Goal: Task Accomplishment & Management: Manage account settings

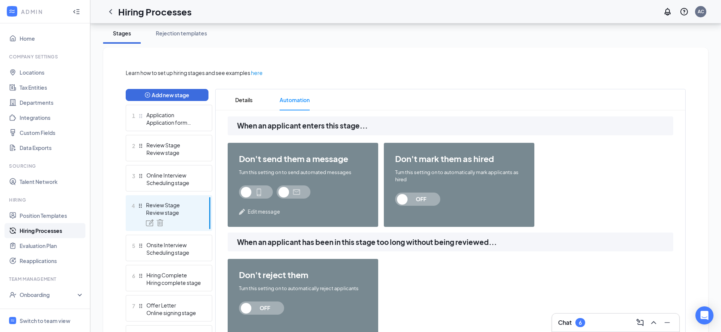
scroll to position [164, 0]
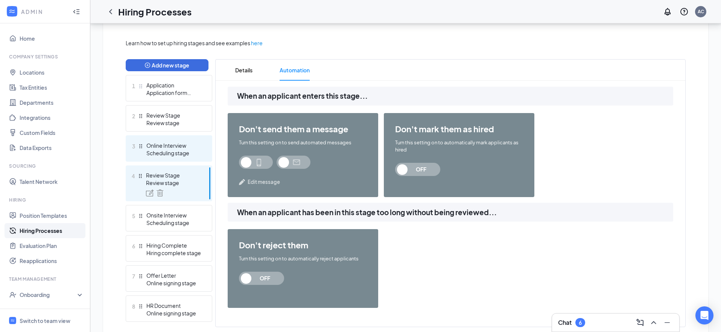
click at [171, 149] on div "Scheduling stage" at bounding box center [173, 153] width 55 height 8
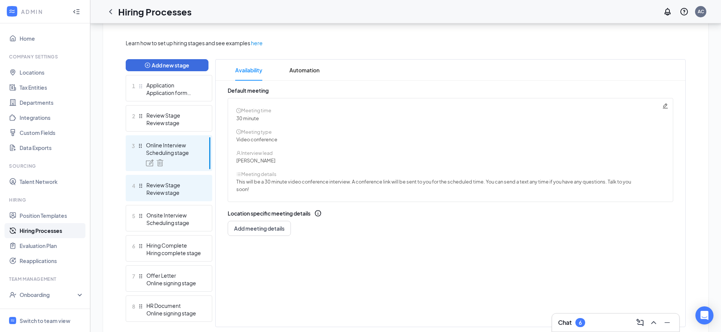
click at [165, 182] on div "Review Stage" at bounding box center [173, 185] width 55 height 8
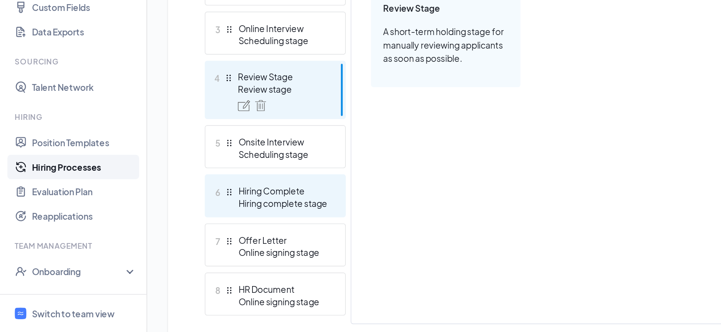
scroll to position [164, 0]
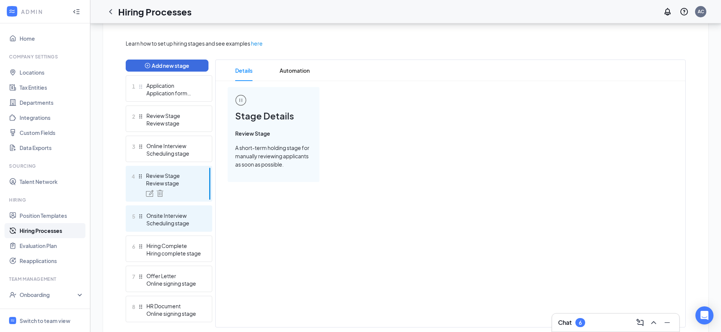
click at [166, 225] on div "Scheduling stage" at bounding box center [173, 223] width 55 height 8
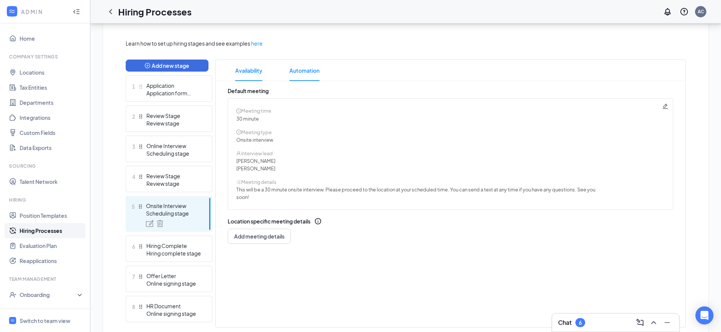
click at [300, 73] on span "Automation" at bounding box center [304, 70] width 30 height 21
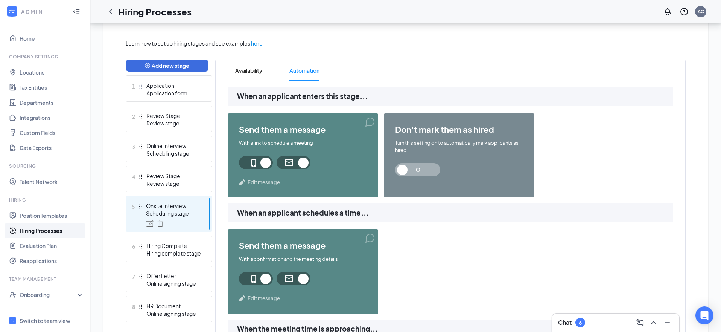
click at [251, 183] on span "Edit message" at bounding box center [264, 182] width 32 height 8
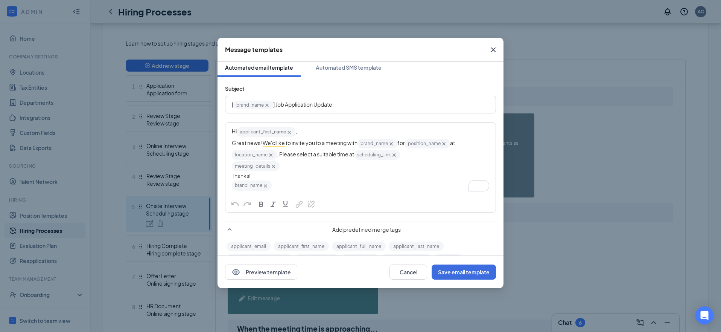
scroll to position [4, 0]
click at [307, 157] on span ". Please select a suitable time at" at bounding box center [315, 154] width 77 height 7
click at [280, 154] on span ". Please select a suitable time at" at bounding box center [315, 154] width 77 height 7
drag, startPoint x: 279, startPoint y: 153, endPoint x: 286, endPoint y: 164, distance: 13.0
click at [286, 164] on div "Hi applicant_first_name‌‌‌‌ {{applicant_first_name}} , Great news! We'd like to…" at bounding box center [360, 158] width 257 height 65
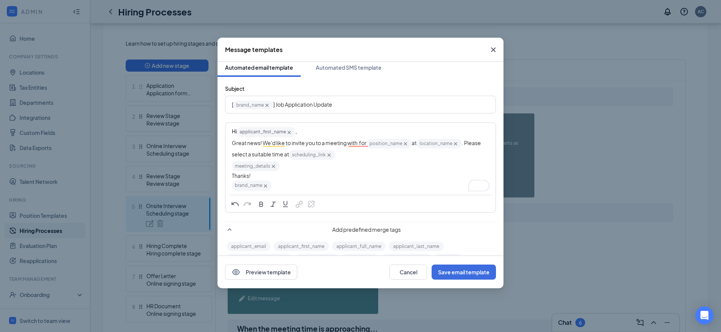
drag, startPoint x: 467, startPoint y: 142, endPoint x: 471, endPoint y: 156, distance: 15.3
click at [471, 156] on div "Great news! We'd like to invite you to a meeting with for position_name‌‌‌‌ {{p…" at bounding box center [360, 149] width 257 height 23
drag, startPoint x: 467, startPoint y: 142, endPoint x: 472, endPoint y: 149, distance: 9.2
click at [472, 149] on div "Great news! We'd like to invite you to a meeting with for position_name‌‌‌‌ {{p…" at bounding box center [360, 147] width 257 height 19
drag, startPoint x: 468, startPoint y: 142, endPoint x: 472, endPoint y: 160, distance: 18.8
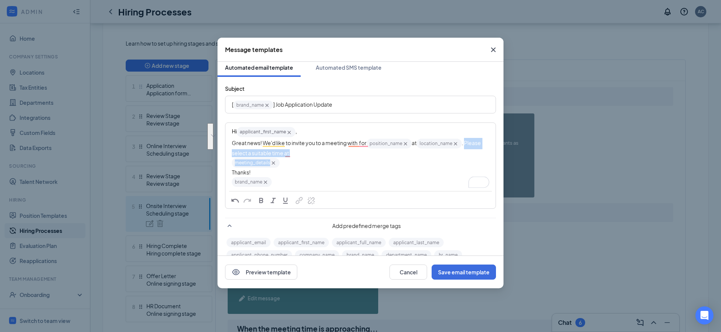
click at [472, 160] on div "Hi applicant_first_name‌‌‌‌ {{applicant_first_name}} , Great news! We'd like to…" at bounding box center [360, 156] width 257 height 61
click at [478, 160] on div "meeting_details‌‌‌‌ {{meeting_details}}" at bounding box center [360, 162] width 257 height 11
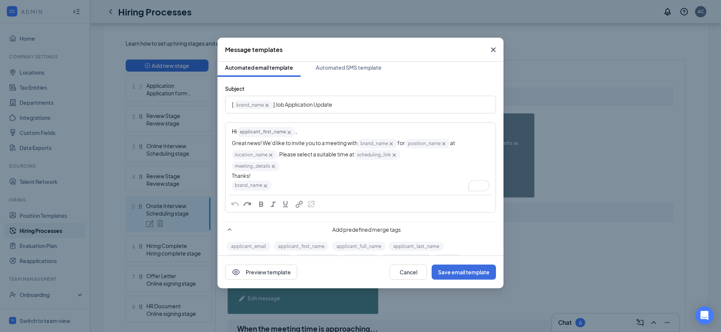
click at [272, 166] on icon "Cross" at bounding box center [273, 166] width 6 height 6
drag, startPoint x: 394, startPoint y: 155, endPoint x: 370, endPoint y: 156, distance: 24.1
click at [394, 155] on icon "Cross" at bounding box center [394, 154] width 3 height 3
drag, startPoint x: 346, startPoint y: 155, endPoint x: 222, endPoint y: 154, distance: 124.2
click at [222, 154] on div "Subject [ brand_name‌‌‌‌ {{brand_name}} ] Job Application Update Hi applicant_f…" at bounding box center [361, 194] width 286 height 234
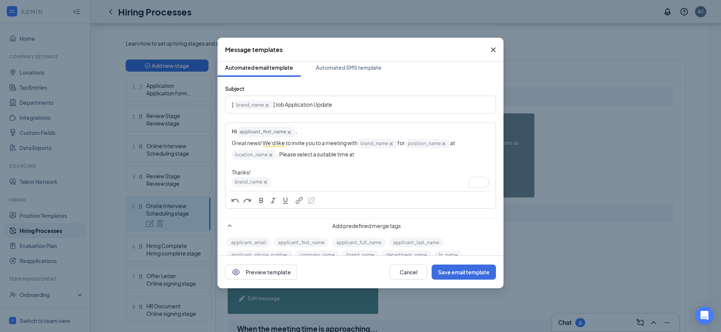
click at [367, 157] on div "Great news! We'd like to invite you to a meeting with brand_name‌‌‌‌ {{brand_na…" at bounding box center [360, 149] width 257 height 23
drag, startPoint x: 367, startPoint y: 157, endPoint x: 280, endPoint y: 157, distance: 86.2
click at [280, 157] on div "Great news! We'd like to invite you to a meeting with brand_name‌‌‌‌ {{brand_na…" at bounding box center [360, 149] width 257 height 23
click at [393, 154] on div "Great news! We'd like to invite you to a meeting with brand_name‌‌‌‌ {{brand_na…" at bounding box center [360, 149] width 257 height 23
click at [373, 154] on span "th Floor Suite 6E, Lawrence, MA 01840, United States" at bounding box center [400, 154] width 55 height 7
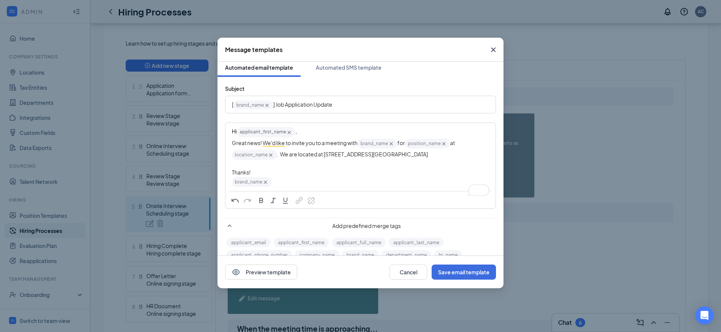
click at [398, 161] on div "Great news! We'd like to invite you to a meeting with brand_name‌‌‌‌ {{brand_na…" at bounding box center [360, 149] width 257 height 23
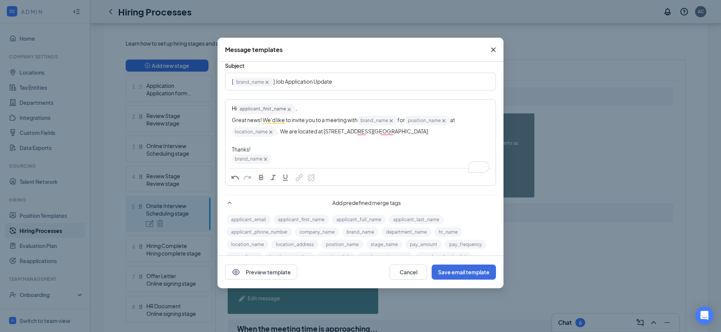
scroll to position [18, 0]
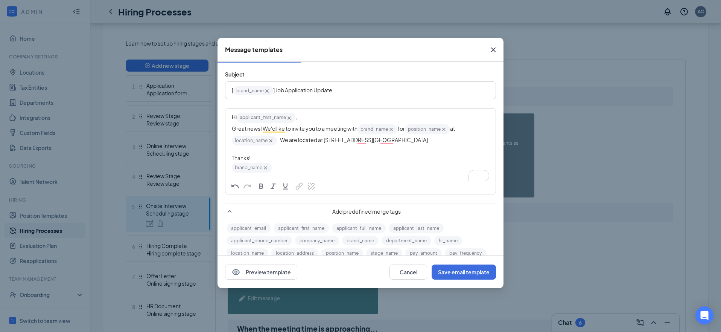
click at [304, 146] on div "Great news! We'd like to invite you to a meeting with brand_name‌‌‌‌ {{brand_na…" at bounding box center [360, 134] width 257 height 23
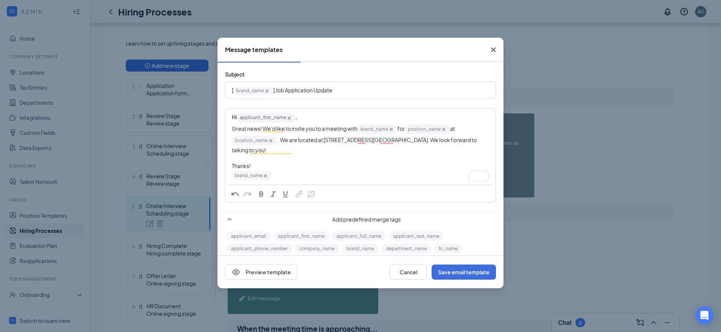
click at [294, 149] on span ". We look forward to talking to you!" at bounding box center [355, 144] width 246 height 17
click at [356, 150] on div "Great news! We'd like to invite you to a meeting with brand_name‌‌‌‌ {{brand_na…" at bounding box center [360, 138] width 257 height 31
click at [349, 150] on div "Great news! We'd like to invite you to a meeting with brand_name‌‌‌‌ {{brand_na…" at bounding box center [360, 138] width 257 height 31
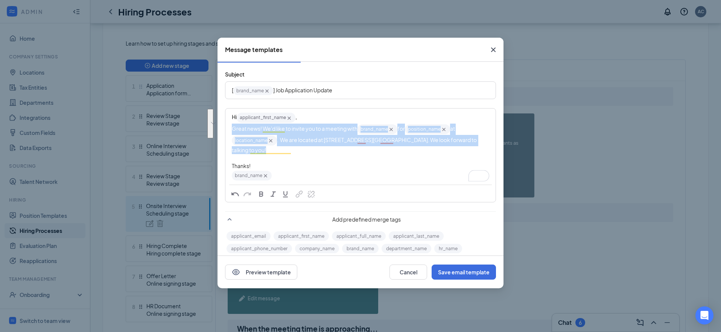
drag, startPoint x: 342, startPoint y: 149, endPoint x: 231, endPoint y: 128, distance: 113.4
click at [230, 128] on div "Hi applicant_first_name‌‌‌‌ {{applicant_first_name}} , Great news! We'd like to…" at bounding box center [360, 146] width 269 height 75
copy div "Great news! We'd like to invite you to a meeting with brand_name‌‌‌‌ {{brand_na…"
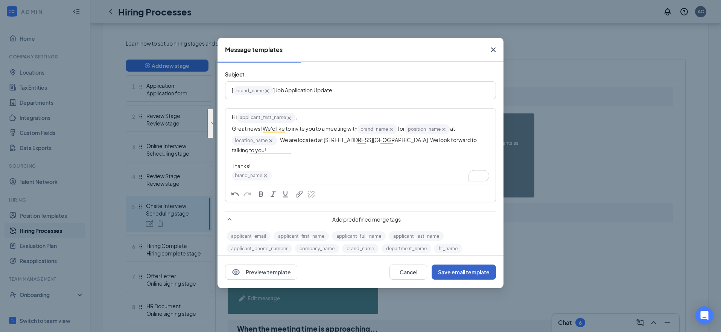
click at [470, 274] on button "Save email template" at bounding box center [464, 271] width 64 height 15
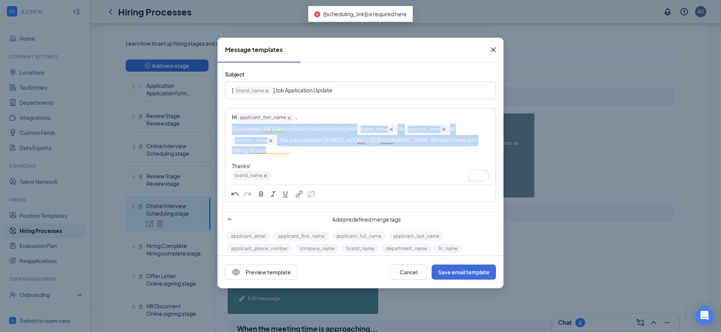
click at [338, 149] on div "Great news! We'd like to invite you to a meeting with brand_name‌‌‌‌ {{brand_na…" at bounding box center [360, 138] width 257 height 31
click at [344, 152] on div "Great news! We'd like to invite you to a meeting with brand_name‌‌‌‌ {{brand_na…" at bounding box center [360, 138] width 257 height 31
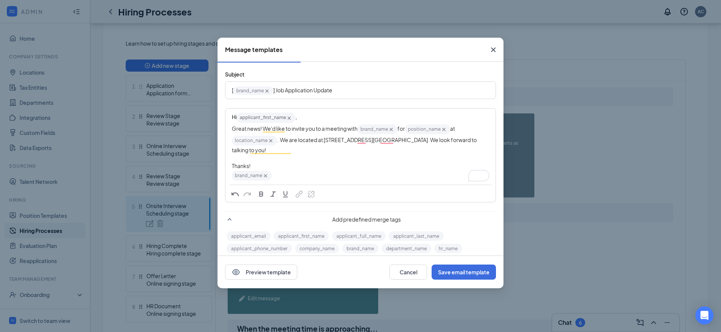
click at [359, 149] on div "Great news! We'd like to invite you to a meeting with brand_name‌‌‌‌ {{brand_na…" at bounding box center [360, 138] width 257 height 31
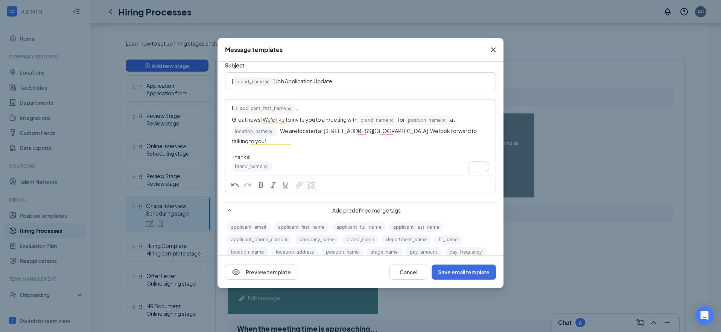
scroll to position [21, 0]
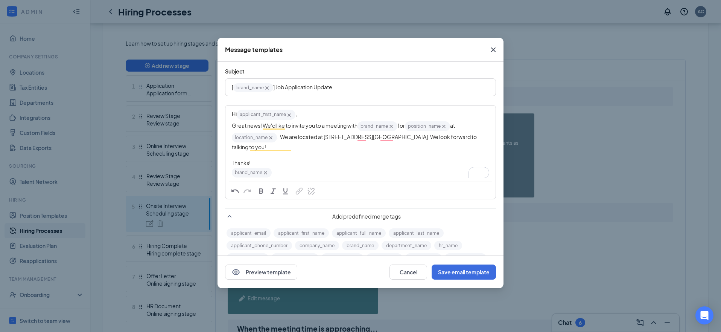
click at [315, 157] on div "To enrich screen reader interactions, please activate Accessibility in Grammarl…" at bounding box center [360, 155] width 257 height 8
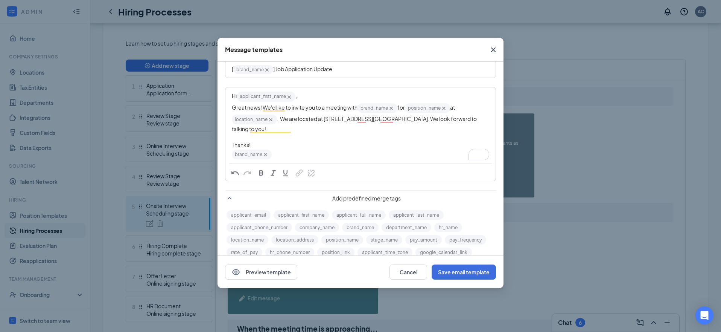
scroll to position [39, 0]
click at [271, 268] on button "Preview template" at bounding box center [261, 271] width 72 height 15
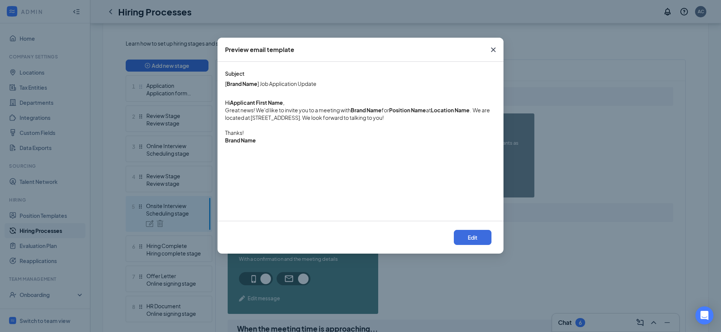
scroll to position [0, 0]
click at [493, 47] on icon "Cross" at bounding box center [493, 49] width 9 height 9
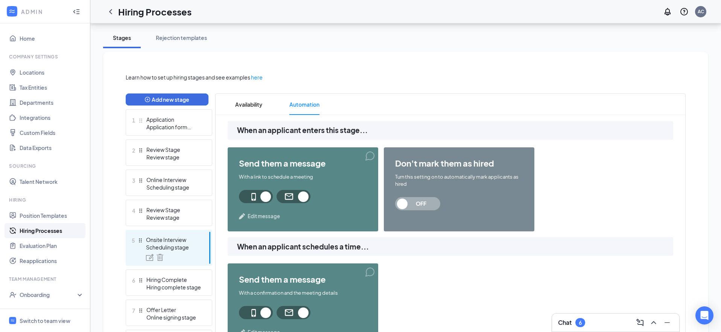
scroll to position [81, 0]
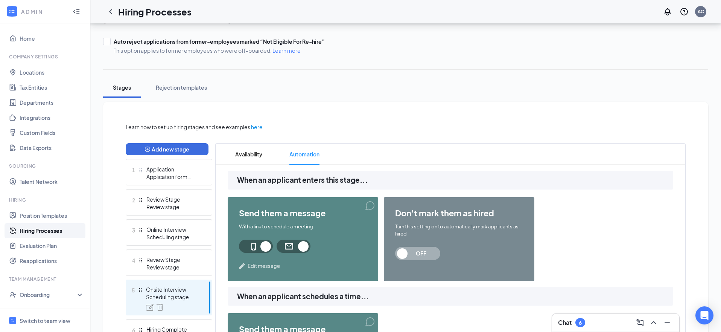
click at [267, 265] on span "Edit message" at bounding box center [264, 266] width 32 height 8
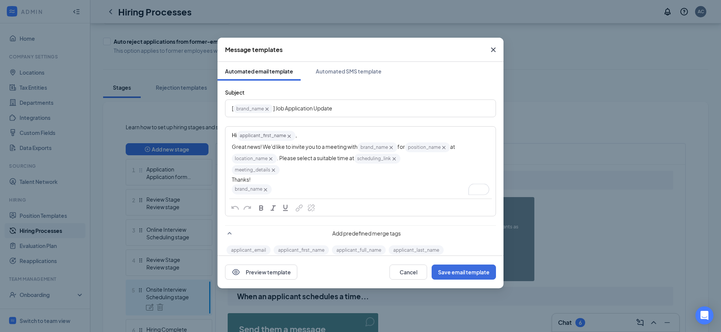
click at [358, 167] on div "meeting_details‌‌‌‌ {{meeting_details}}" at bounding box center [360, 169] width 257 height 11
drag, startPoint x: 313, startPoint y: 158, endPoint x: 348, endPoint y: 158, distance: 34.6
click at [348, 158] on span ". Please select a suitable time at" at bounding box center [315, 157] width 77 height 7
click at [323, 166] on div "meeting_details‌‌‌‌ {{meeting_details}}" at bounding box center [360, 169] width 257 height 11
click at [322, 170] on div "meeting_details‌‌‌‌ {{meeting_details}}" at bounding box center [360, 169] width 257 height 11
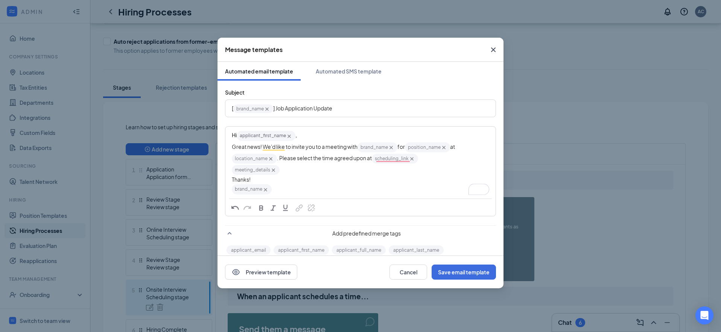
click at [302, 173] on div "meeting_details‌‌‌‌ {{meeting_details}}" at bounding box center [360, 169] width 257 height 11
click at [312, 173] on div "meeting_details‌‌‌‌ {{meeting_details}}" at bounding box center [360, 169] width 257 height 11
click at [350, 170] on div "meeting_details‌‌‌‌ {{meeting_details}} to confirm your attendance" at bounding box center [360, 169] width 257 height 11
drag, startPoint x: 367, startPoint y: 160, endPoint x: 384, endPoint y: 184, distance: 29.3
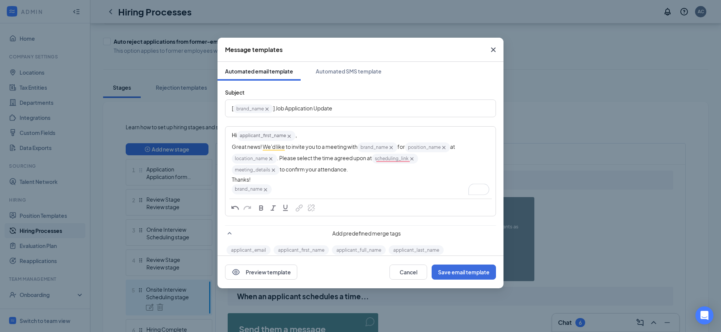
click at [367, 160] on span ". Please select the time agreed upon at" at bounding box center [324, 157] width 95 height 7
click at [375, 172] on div "meeting_details‌‌‌‌ {{meeting_details}} to confirm your attendance." at bounding box center [360, 169] width 257 height 11
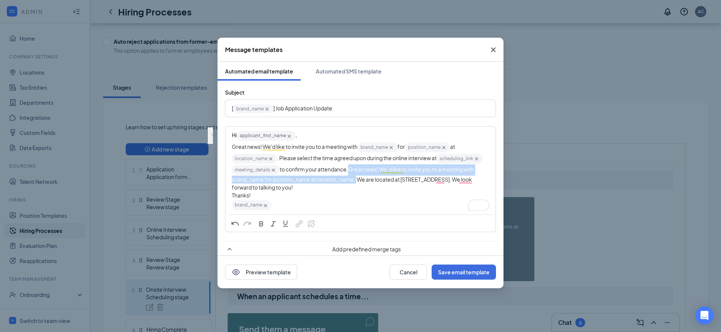
drag, startPoint x: 352, startPoint y: 167, endPoint x: 358, endPoint y: 180, distance: 14.5
click at [358, 180] on span "Great news! We'd like to invite you to a meeting with brand_name‌‌‌‌ for positi…" at bounding box center [353, 178] width 243 height 25
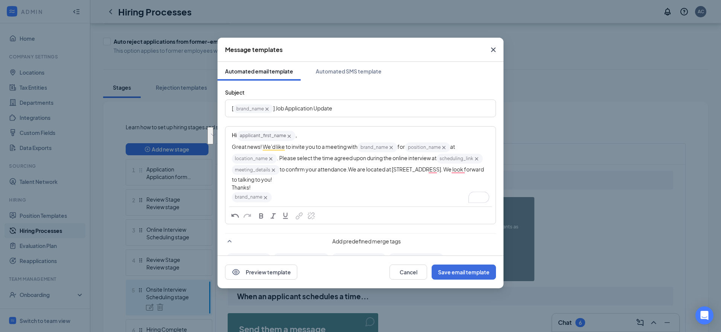
drag, startPoint x: 351, startPoint y: 169, endPoint x: 321, endPoint y: 179, distance: 31.5
click at [321, 179] on span "We are located at 599 Canal St. 6th Floor Suite 6E, Lawrence, MA 01840, United …" at bounding box center [358, 174] width 253 height 17
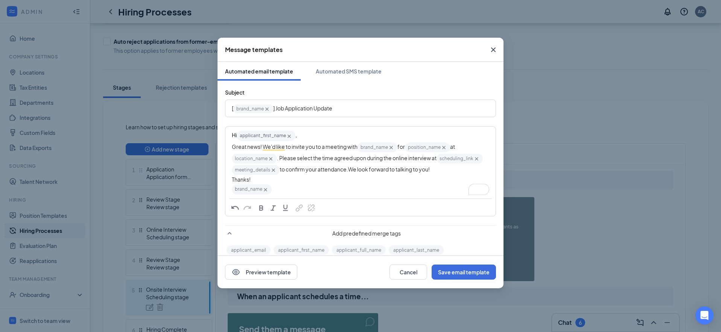
drag, startPoint x: 277, startPoint y: 158, endPoint x: 289, endPoint y: 173, distance: 18.7
click at [277, 158] on span ". Please select the time agreed upon during the online interview at" at bounding box center [357, 157] width 160 height 7
click at [279, 157] on span ". Please select the time agreed upon during the online interview at" at bounding box center [357, 157] width 160 height 7
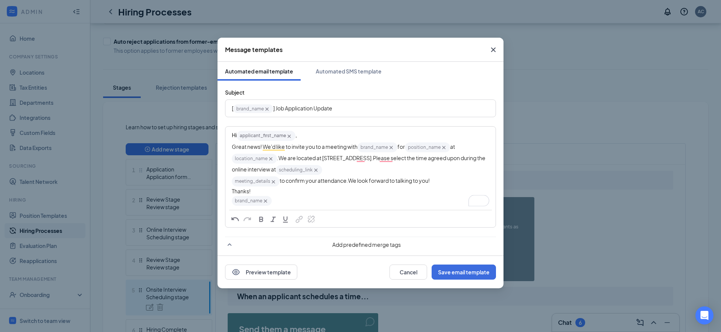
click at [456, 179] on div "meeting_details‌‌‌‌ {{meeting_details}} to confirm your attendance. We look for…" at bounding box center [360, 180] width 257 height 11
drag, startPoint x: 232, startPoint y: 145, endPoint x: 441, endPoint y: 178, distance: 211.9
click at [441, 178] on div "Hi applicant_first_name‌‌‌‌ {{applicant_first_name}} , Great news! We'd like to…" at bounding box center [360, 168] width 257 height 76
copy div "Great news! We'd like to invite you to a meeting with brand_name‌‌‌‌ {{brand_na…"
click at [337, 70] on div "Automated SMS template" at bounding box center [349, 71] width 66 height 8
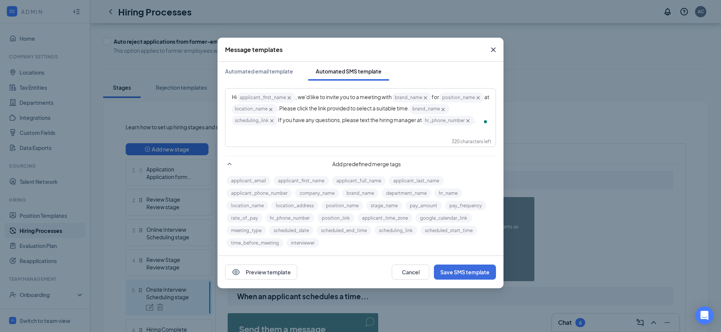
click at [333, 121] on span "If you have any questions, please text the hiring manager at" at bounding box center [350, 119] width 144 height 7
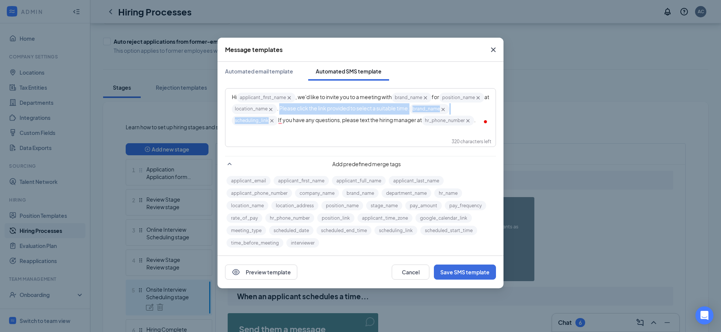
drag, startPoint x: 285, startPoint y: 108, endPoint x: 274, endPoint y: 123, distance: 19.2
click at [274, 123] on div "Hi applicant_first_name‌‌‌‌ {{applicant_first_name}} , we'd like to invite you …" at bounding box center [360, 109] width 257 height 34
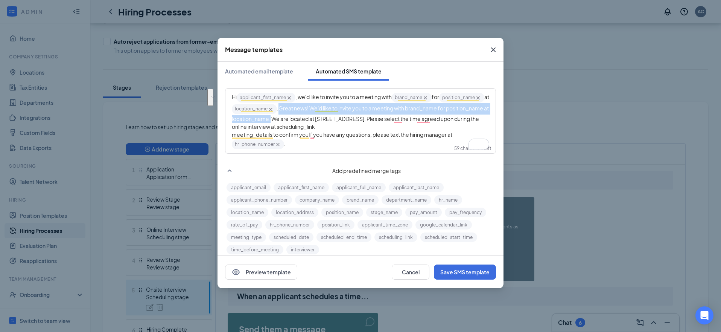
drag, startPoint x: 285, startPoint y: 108, endPoint x: 316, endPoint y: 120, distance: 32.8
click at [316, 120] on span "Great news! We'd like to invite you to a meeting with brand_name‌‌‌‌ for positi…" at bounding box center [361, 117] width 258 height 25
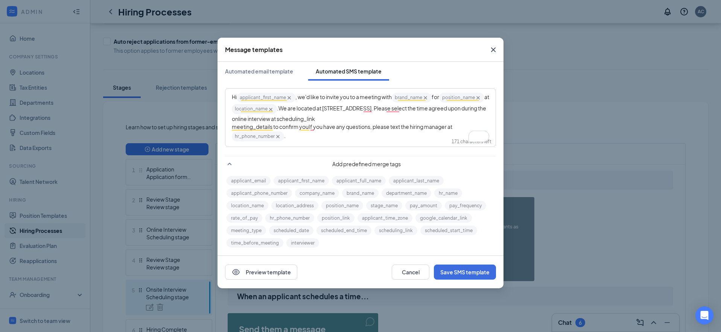
click at [369, 120] on span "We are located at 599 Canal St. 6th Floor Suite 6E, Lawrence, MA 01840, United …" at bounding box center [359, 113] width 255 height 17
click at [411, 116] on span "We are located at 599 Canal St. 6th Floor Suite 6E, Lawrence, MA 01840, United …" at bounding box center [359, 113] width 255 height 17
drag, startPoint x: 440, startPoint y: 118, endPoint x: 411, endPoint y: 119, distance: 29.0
click at [411, 119] on span "We are located at 599 Canal St. 6th Floor Suite 6E, Lawrence, MA 01840, United …" at bounding box center [359, 113] width 255 height 17
click at [390, 230] on button "scheduling_link" at bounding box center [395, 229] width 43 height 9
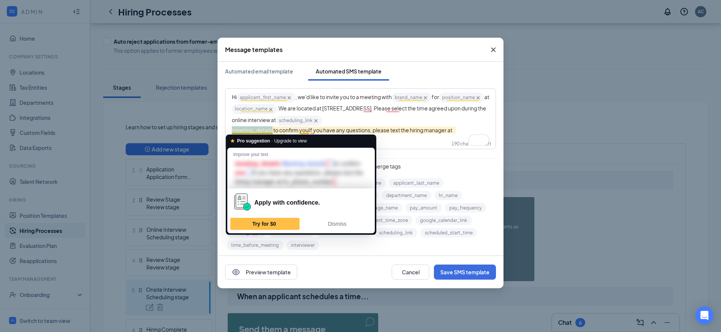
drag, startPoint x: 273, startPoint y: 129, endPoint x: 231, endPoint y: 129, distance: 41.4
click at [232, 129] on span "meeting_details‌‌‌‌ to confirm you" at bounding box center [270, 129] width 77 height 7
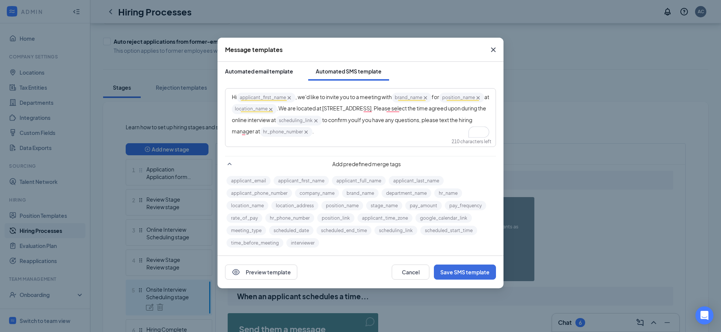
click at [263, 68] on div "Automated email template" at bounding box center [259, 71] width 68 height 8
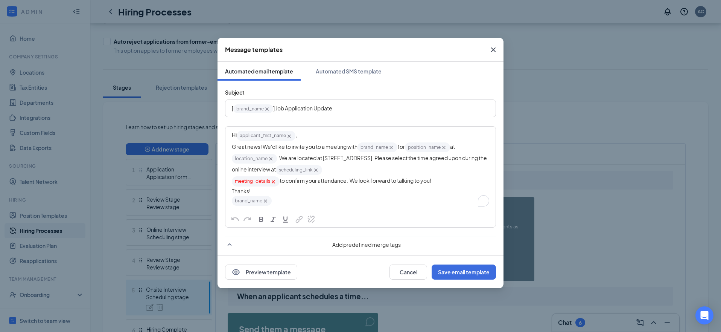
click at [274, 181] on icon "Cross" at bounding box center [273, 181] width 6 height 6
click at [440, 180] on div "to confirm your attendance. We look forward to talking to you!" at bounding box center [360, 179] width 257 height 8
click at [356, 72] on div "Automated SMS template" at bounding box center [349, 71] width 66 height 8
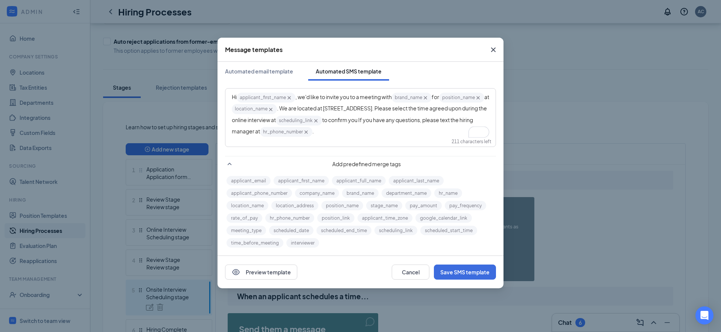
scroll to position [1, 0]
click at [239, 130] on span "to confirm you If you have any questions, please text the hiring manager at" at bounding box center [353, 124] width 242 height 18
click at [269, 72] on div "Automated email template" at bounding box center [259, 70] width 68 height 8
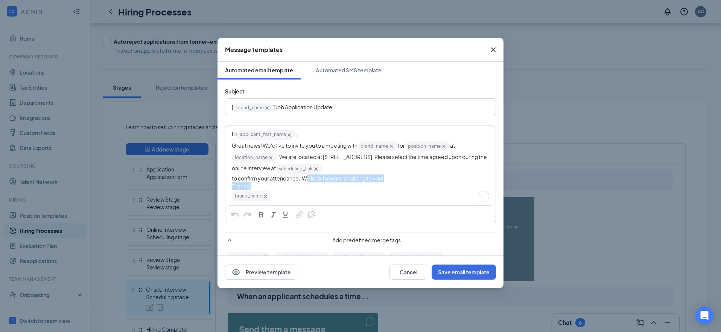
drag, startPoint x: 305, startPoint y: 178, endPoint x: 395, endPoint y: 183, distance: 90.5
click at [395, 183] on div "Hi applicant_first_name‌‌‌‌ {{applicant_first_name}} , Great news! We'd like to…" at bounding box center [360, 165] width 257 height 73
drag, startPoint x: 395, startPoint y: 183, endPoint x: 336, endPoint y: 180, distance: 58.8
click at [395, 183] on div "Thanks!" at bounding box center [360, 186] width 257 height 8
click at [394, 178] on div "to confirm your attendance. We look forward to talking to you!" at bounding box center [360, 178] width 257 height 8
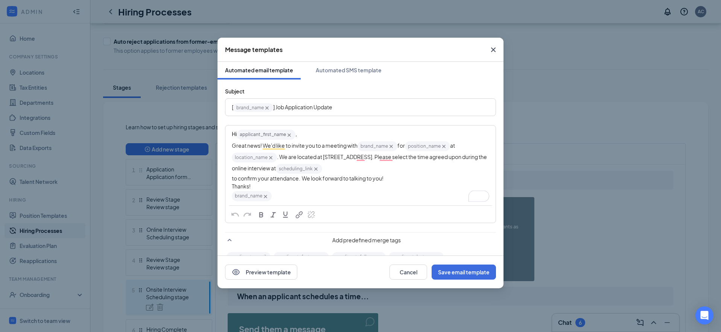
copy span "We look forward to talking to you!"
drag, startPoint x: 348, startPoint y: 71, endPoint x: 342, endPoint y: 71, distance: 6.0
click at [348, 71] on div "Automated SMS template" at bounding box center [349, 70] width 66 height 8
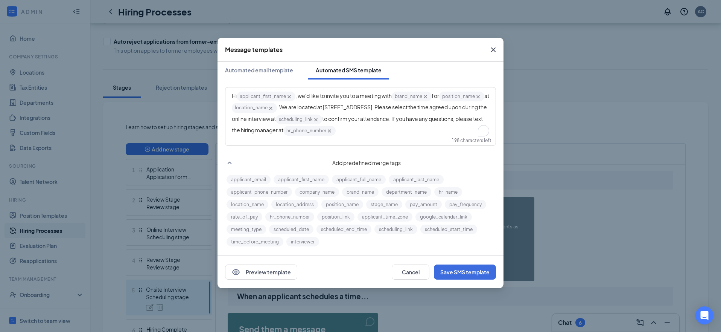
drag, startPoint x: 275, startPoint y: 129, endPoint x: 294, endPoint y: 150, distance: 28.0
click at [275, 130] on span "to confirm your attendance. If you have any questions, please text the hiring m…" at bounding box center [358, 124] width 252 height 18
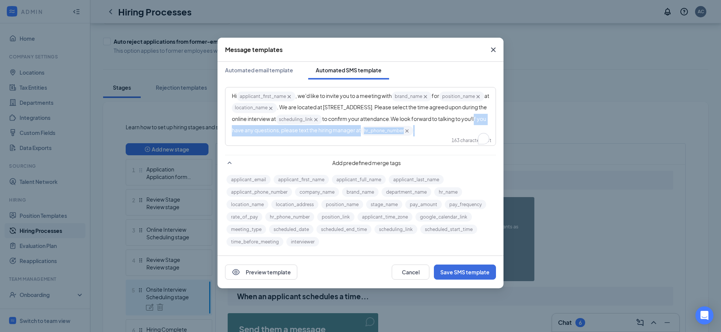
click at [366, 136] on div "Hi applicant_first_name‌‌‌‌ {{applicant_first_name}} , we'd like to invite you …" at bounding box center [360, 114] width 257 height 46
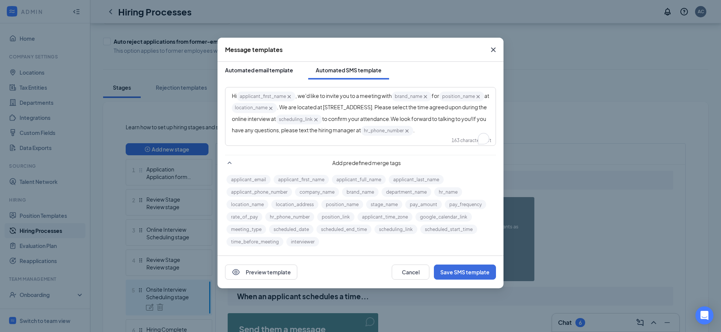
click at [275, 71] on div "Automated email template" at bounding box center [259, 70] width 68 height 8
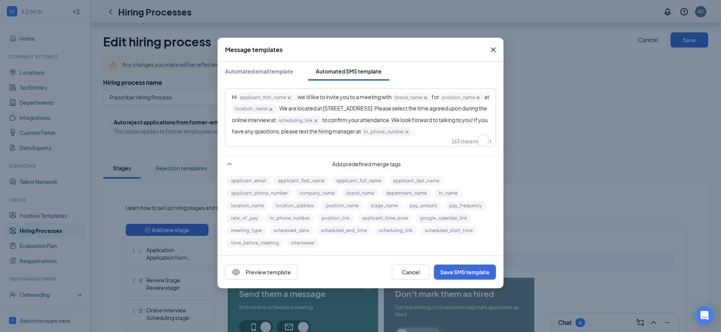
click at [351, 132] on div "Hi applicant_first_name‌‌‌‌ {{applicant_first_name}} , we'd like to invite you …" at bounding box center [360, 115] width 257 height 46
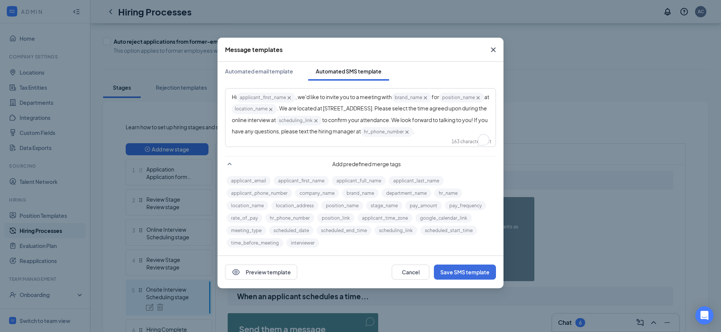
scroll to position [3, 0]
click at [347, 136] on div "Hi applicant_first_name‌‌‌‌ {{applicant_first_name}} , we'd like to invite you …" at bounding box center [360, 114] width 257 height 46
click at [280, 70] on div "Automated email template" at bounding box center [259, 70] width 68 height 8
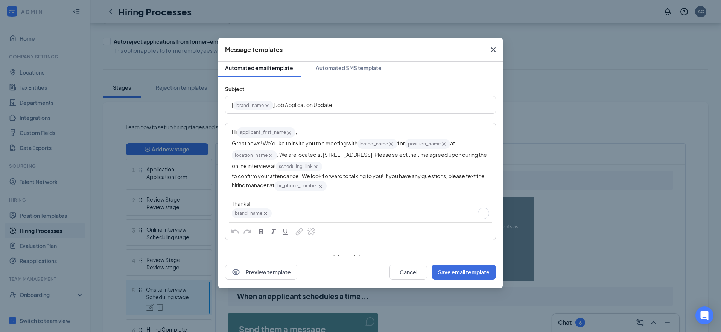
scroll to position [97, 0]
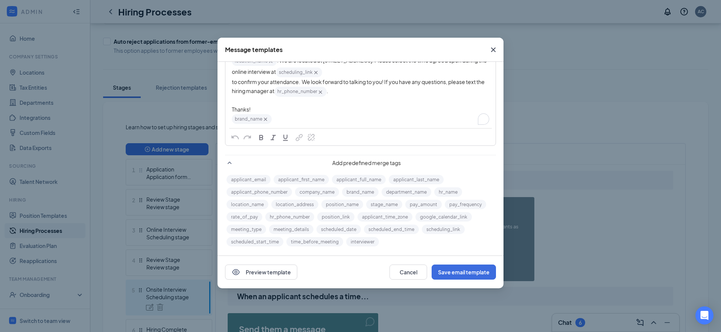
click at [234, 101] on div "to confirm your attendance. We look forward to talking to you! If you have any …" at bounding box center [360, 95] width 257 height 35
drag, startPoint x: 231, startPoint y: 107, endPoint x: 277, endPoint y: 122, distance: 48.4
click at [277, 122] on div "Hi applicant_first_name‌‌‌‌ {{applicant_first_name}} , Great news! We'd like to…" at bounding box center [360, 78] width 269 height 98
copy div "Thanks! brand_name‌‌‌‌"
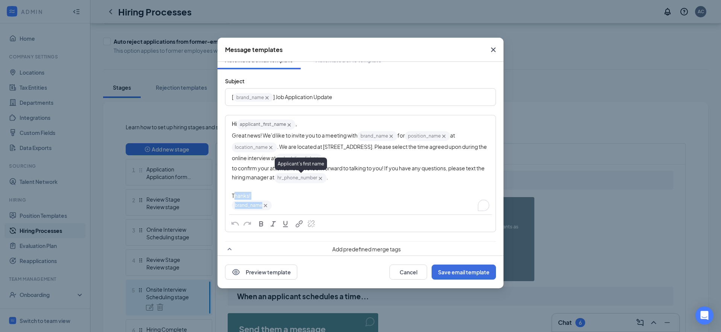
scroll to position [0, 0]
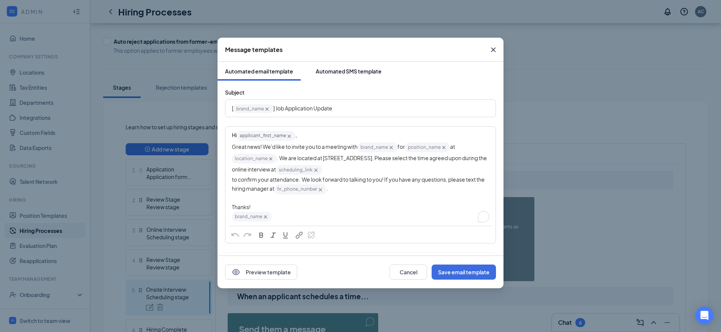
click at [339, 66] on button "Automated SMS template" at bounding box center [348, 71] width 81 height 19
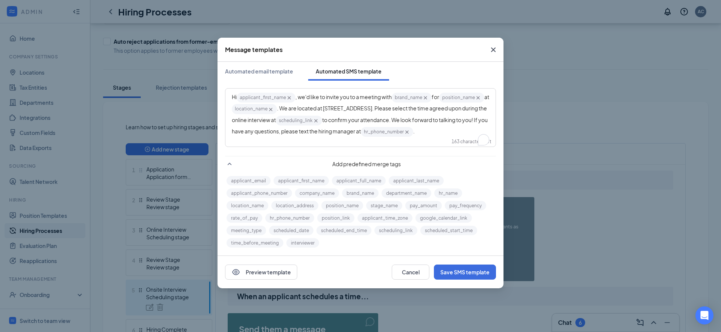
click at [337, 137] on div "Hi applicant_first_name‌‌‌‌ {{applicant_first_name}} , we'd like to invite you …" at bounding box center [360, 115] width 257 height 46
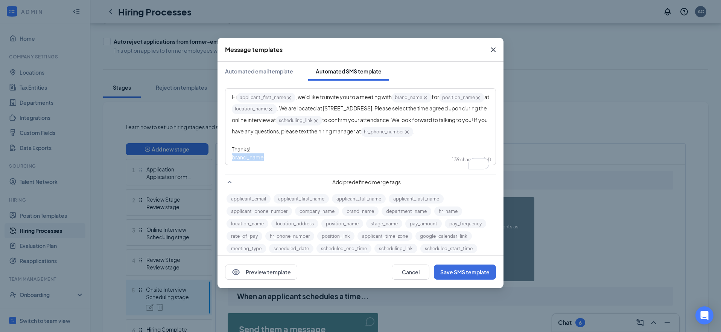
drag, startPoint x: 259, startPoint y: 164, endPoint x: 215, endPoint y: 167, distance: 43.4
click at [215, 167] on div "Message templates Automated email template Automated SMS template Hi applicant_…" at bounding box center [360, 166] width 721 height 332
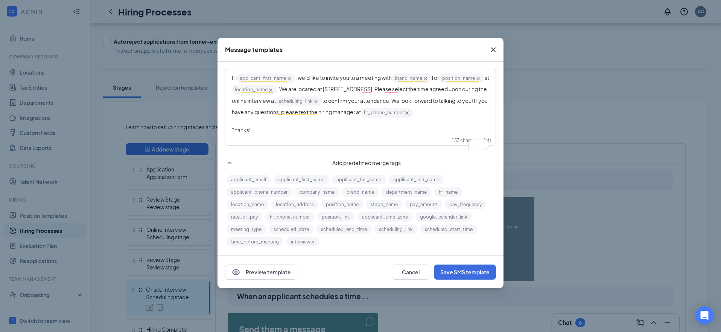
click at [360, 191] on button "brand_name" at bounding box center [360, 191] width 37 height 9
click at [320, 140] on div "brand_name‌‌‌‌ {{brand_name}}" at bounding box center [360, 136] width 257 height 11
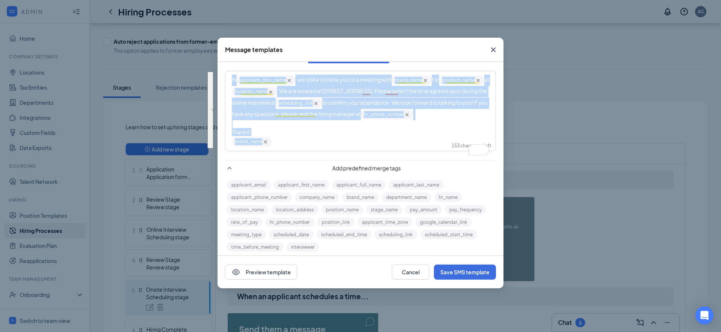
scroll to position [0, 0]
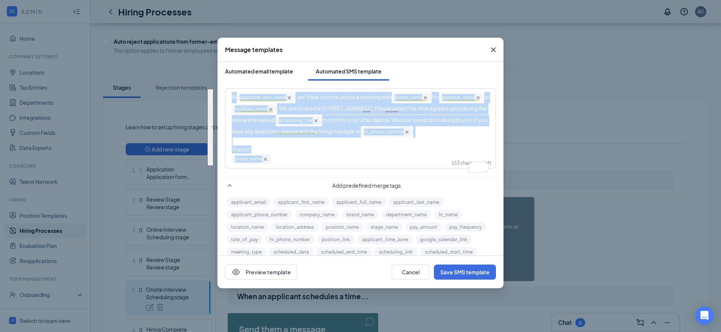
click at [259, 71] on div "Automated email template" at bounding box center [259, 71] width 68 height 8
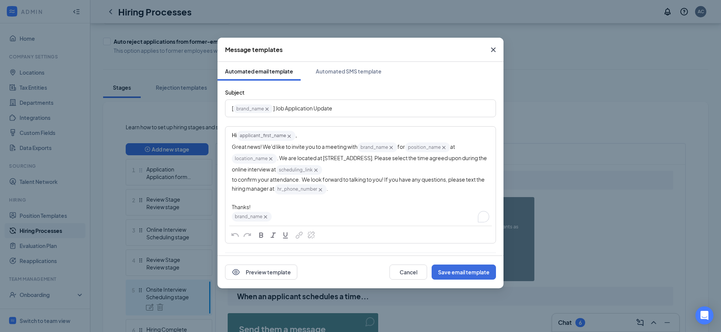
click at [345, 199] on div "to confirm your attendance. We look forward to talking to you! If you have any …" at bounding box center [360, 192] width 257 height 35
click at [335, 204] on div "to confirm your attendance. We look forward to talking to you! If you have any …" at bounding box center [360, 192] width 257 height 35
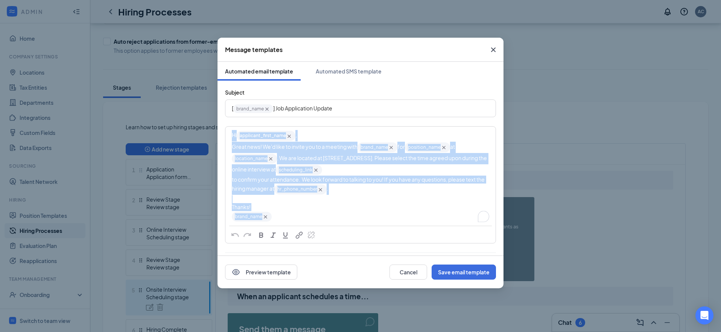
copy div "Hi applicant_first_name‌‌‌‌ {{applicant_first_name}} , Great news! We'd like to…"
click at [340, 204] on div "to confirm your attendance. We look forward to talking to you! If you have any …" at bounding box center [360, 192] width 257 height 35
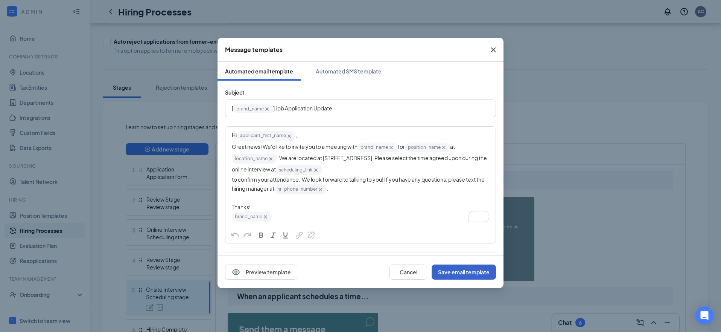
click at [457, 271] on button "Save email template" at bounding box center [464, 271] width 64 height 15
click at [360, 74] on div "Automated SMS template" at bounding box center [349, 71] width 66 height 8
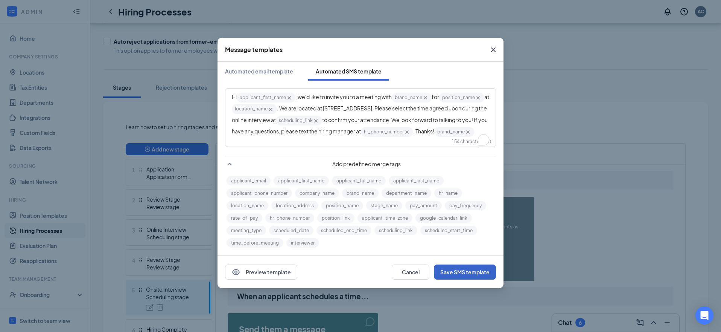
click at [457, 270] on button "Save SMS template" at bounding box center [465, 271] width 62 height 15
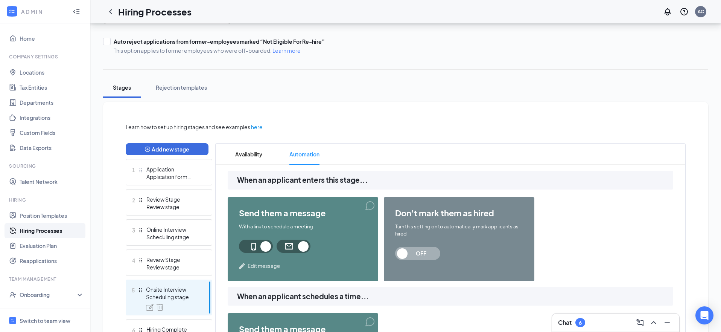
click at [455, 275] on div "don't mark them as hired Turn this setting on to automatically mark applicants …" at bounding box center [459, 239] width 151 height 84
click at [259, 268] on span "Edit message" at bounding box center [264, 266] width 32 height 8
click at [257, 265] on div "Preview email template Automated email template Automated SMS template Subject …" at bounding box center [360, 166] width 721 height 332
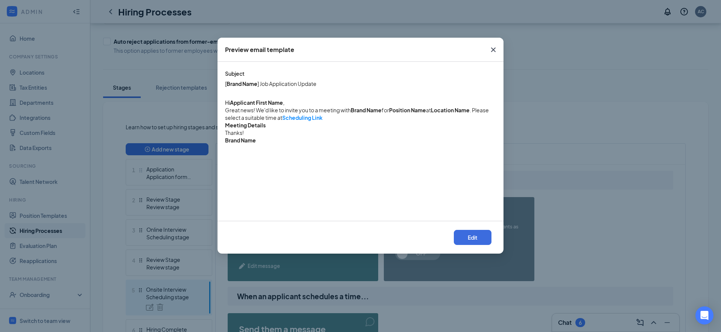
click at [491, 47] on icon "Cross" at bounding box center [493, 49] width 9 height 9
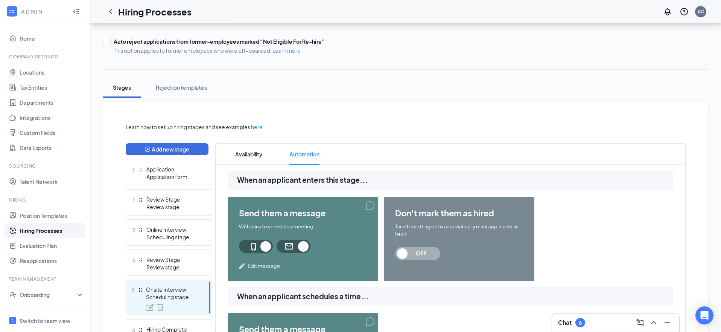
click at [264, 265] on span "Edit message" at bounding box center [264, 266] width 32 height 8
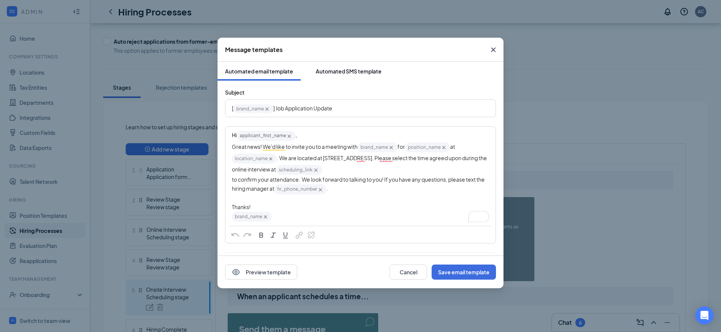
click at [342, 69] on div "Automated SMS template" at bounding box center [349, 71] width 66 height 8
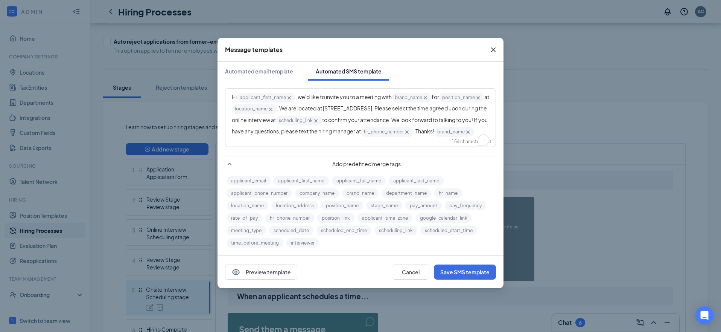
click at [413, 134] on span ". Thanks!" at bounding box center [423, 131] width 21 height 7
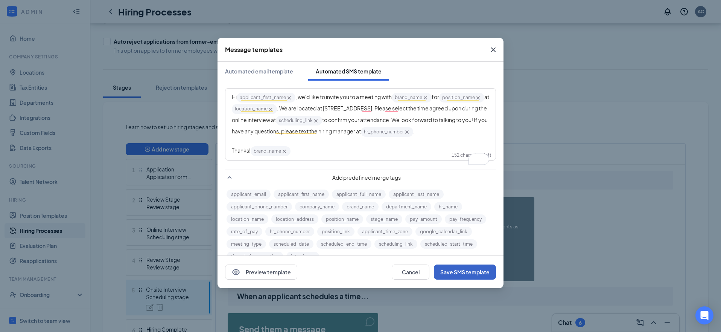
click at [470, 277] on button "Save SMS template" at bounding box center [465, 271] width 62 height 15
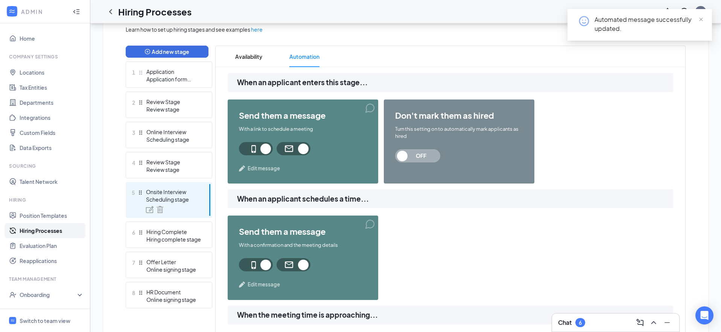
scroll to position [183, 0]
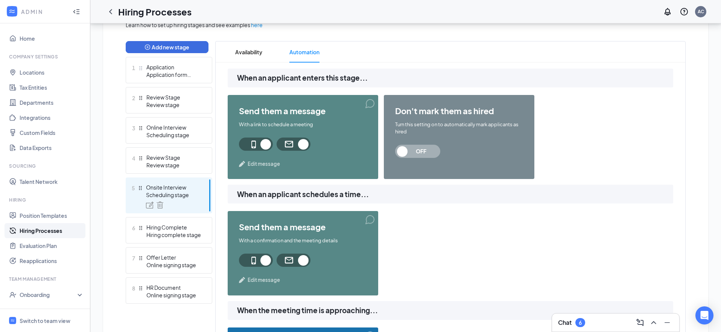
click at [266, 280] on span "Edit message" at bounding box center [264, 280] width 32 height 8
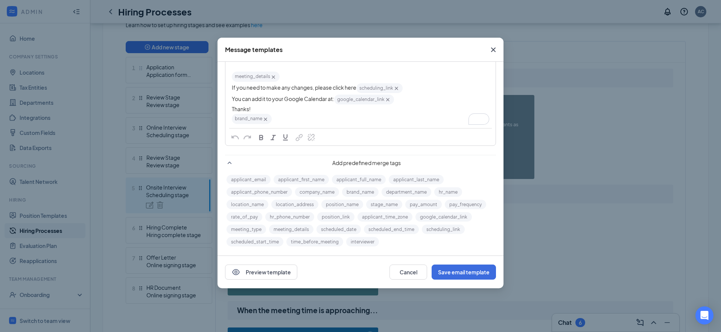
scroll to position [128, 0]
click at [294, 271] on button "Preview template" at bounding box center [261, 271] width 72 height 15
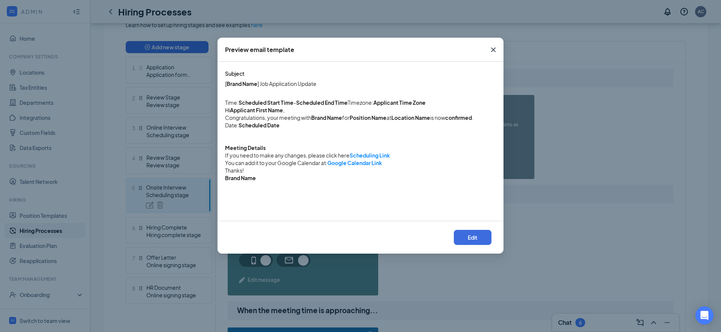
scroll to position [0, 0]
click at [495, 50] on icon "Cross" at bounding box center [493, 49] width 9 height 9
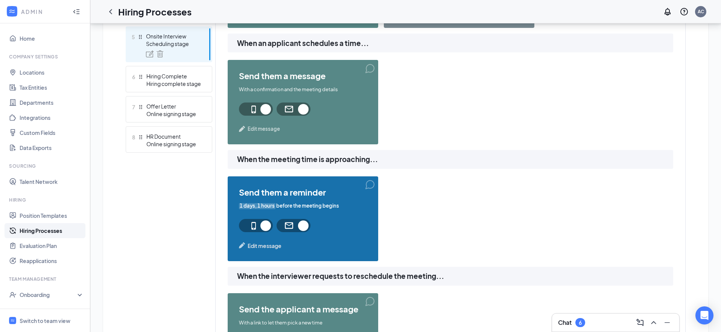
scroll to position [334, 0]
click at [272, 246] on span "Edit message" at bounding box center [265, 245] width 34 height 8
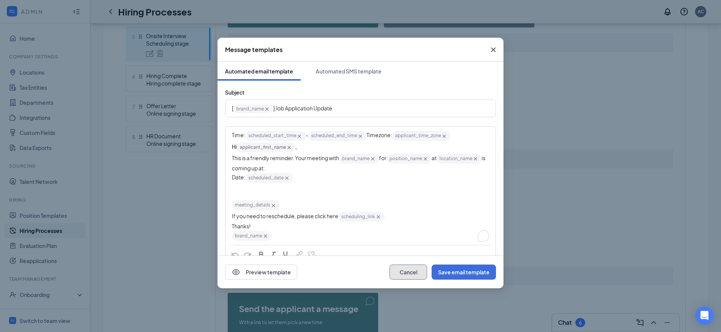
click at [405, 276] on button "Cancel" at bounding box center [409, 271] width 38 height 15
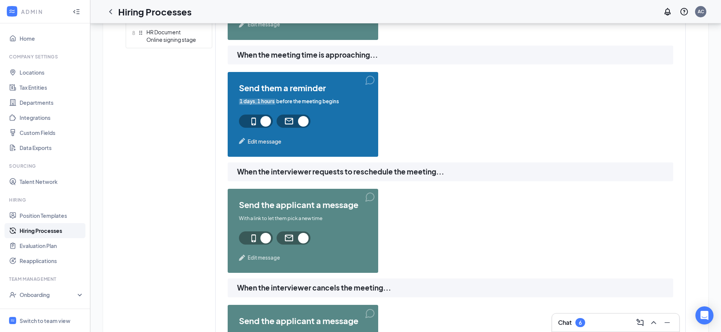
scroll to position [457, 0]
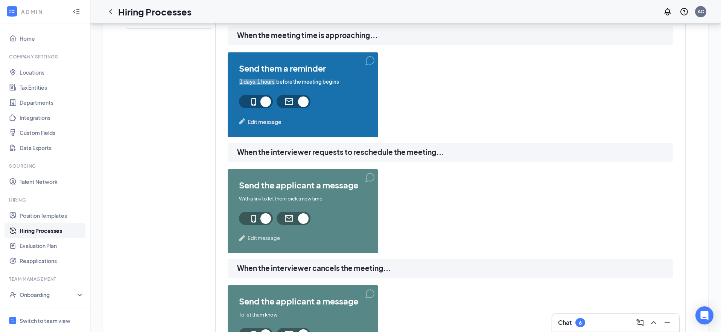
click at [260, 240] on span "Edit message" at bounding box center [264, 238] width 32 height 8
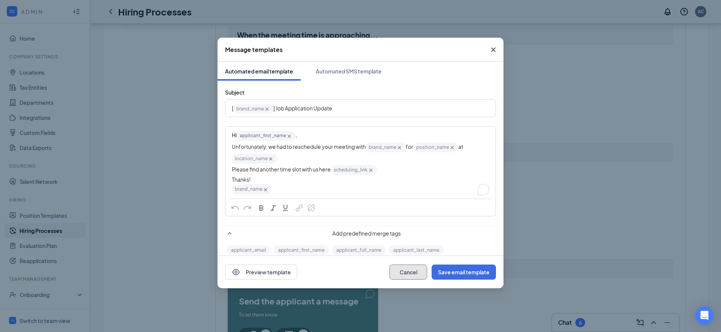
click at [401, 271] on button "Cancel" at bounding box center [409, 271] width 38 height 15
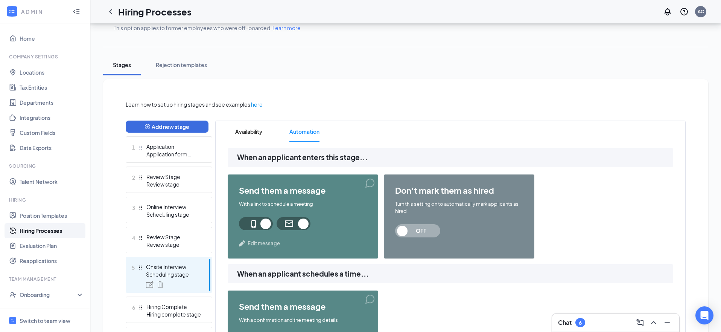
scroll to position [0, 0]
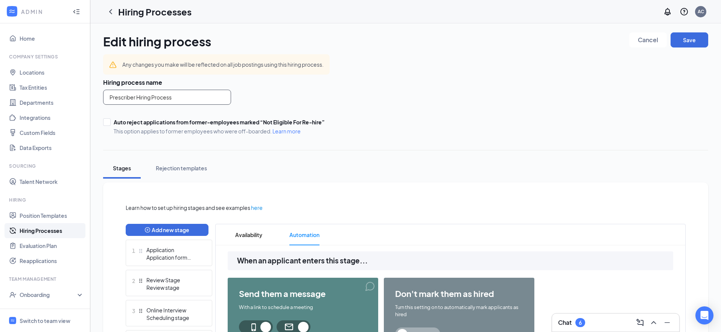
click at [170, 97] on input "Prescriber Hiring Process" at bounding box center [167, 97] width 128 height 15
click at [181, 99] on input "Prescriber Hiring Process" at bounding box center [167, 97] width 128 height 15
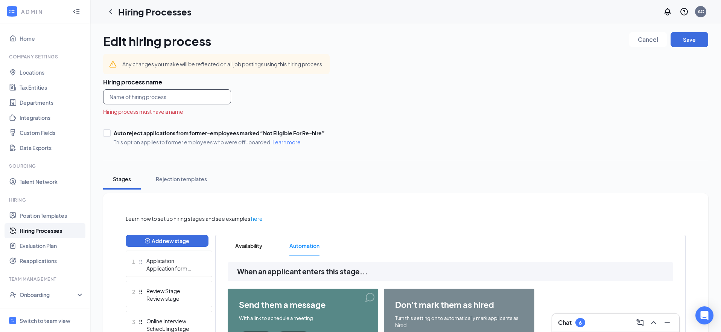
scroll to position [2, 0]
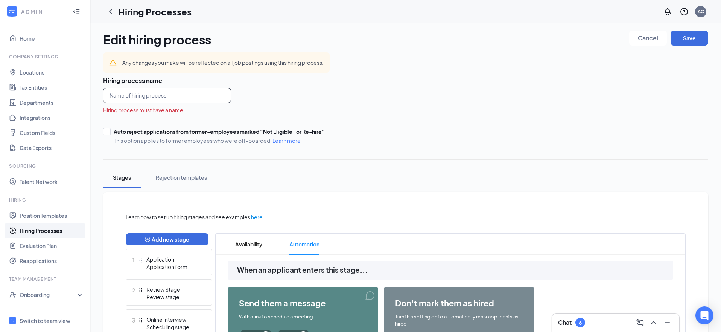
click at [203, 94] on input "text" at bounding box center [167, 95] width 128 height 15
click at [113, 13] on icon "ChevronLeft" at bounding box center [110, 11] width 9 height 9
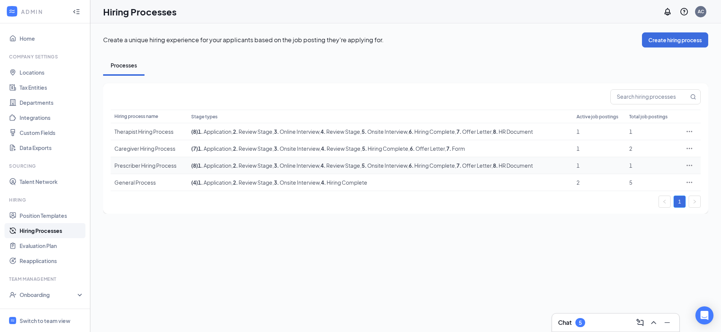
click at [686, 163] on icon "Ellipses" at bounding box center [690, 165] width 8 height 8
click at [638, 181] on span "Edit" at bounding box center [654, 181] width 65 height 8
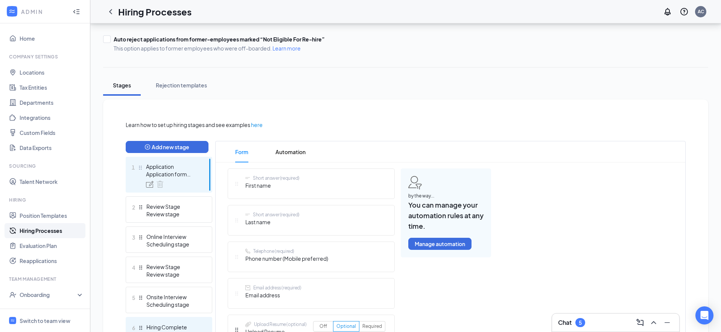
scroll to position [147, 0]
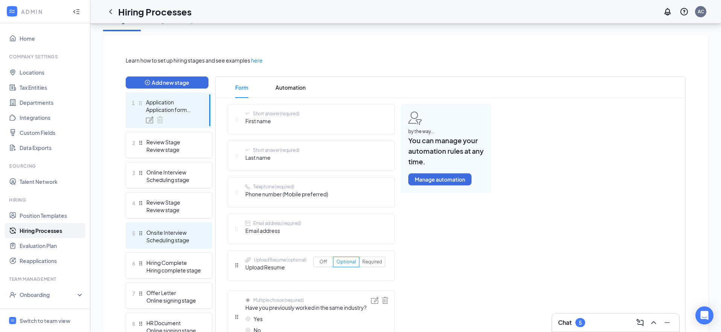
click at [163, 235] on div "Onsite Interview" at bounding box center [173, 232] width 55 height 8
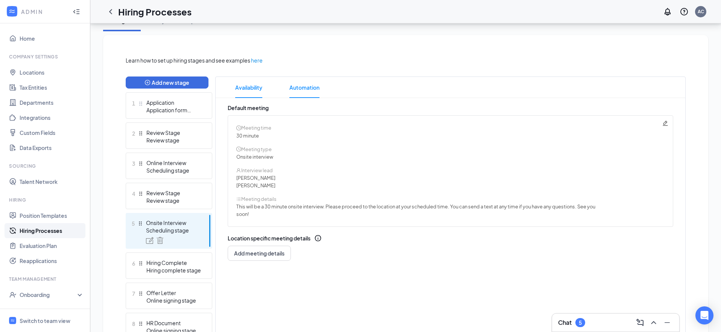
click at [299, 91] on span "Automation" at bounding box center [304, 87] width 30 height 21
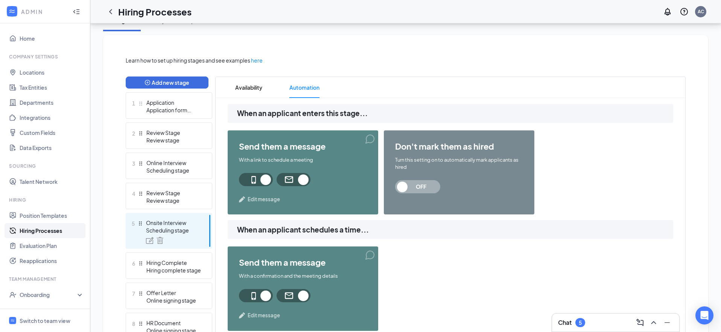
click at [268, 202] on span "Edit message" at bounding box center [264, 199] width 32 height 8
click at [268, 200] on div "to confirm your attendance. We look forward to talking to you! If you have any …" at bounding box center [360, 192] width 257 height 35
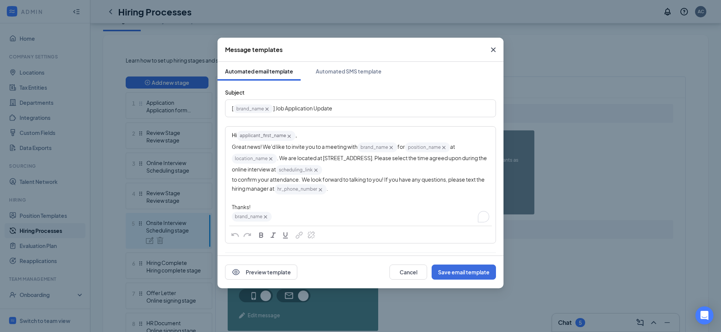
click at [300, 190] on span "hr_phone_number‌‌‌‌ {{hr_phone_number}}" at bounding box center [300, 189] width 52 height 10
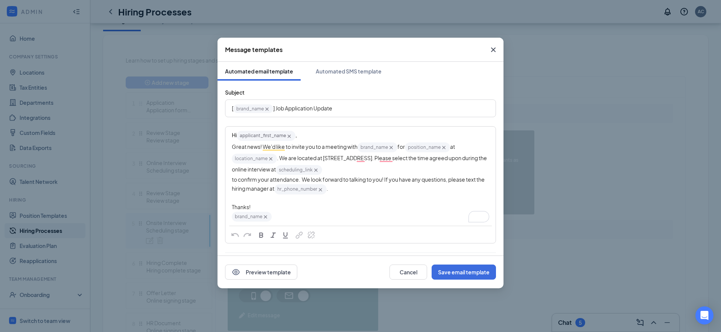
scroll to position [147, 0]
click at [344, 190] on div "to confirm your attendance. We look forward to talking to you! If you have any …" at bounding box center [360, 192] width 257 height 35
click at [322, 190] on icon "Cross" at bounding box center [320, 189] width 6 height 6
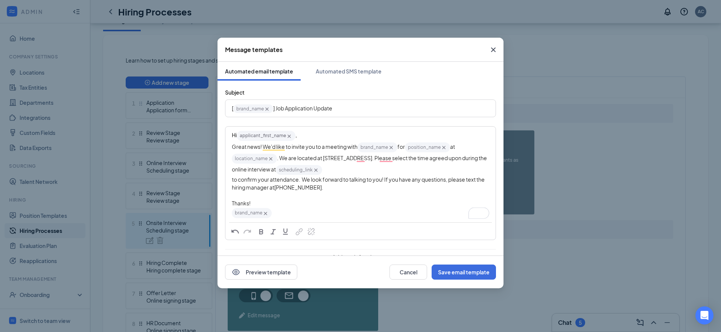
click at [327, 185] on div "to confirm your attendance. We look forward to talking to you! If you have any …" at bounding box center [360, 191] width 257 height 32
click at [322, 187] on div "to confirm your attendance. We look forward to talking to you! If you have any …" at bounding box center [360, 191] width 257 height 32
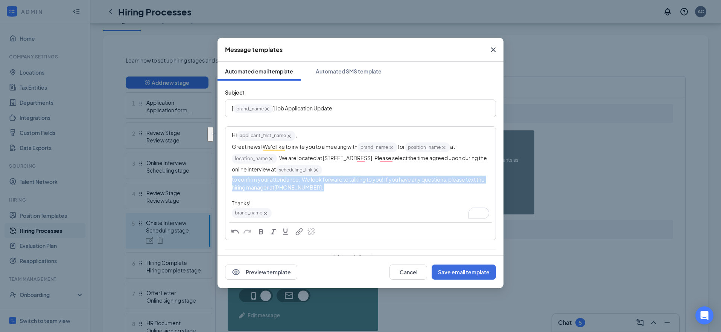
click at [322, 187] on div "to confirm your attendance. We look forward to talking to you! If you have any …" at bounding box center [360, 191] width 257 height 32
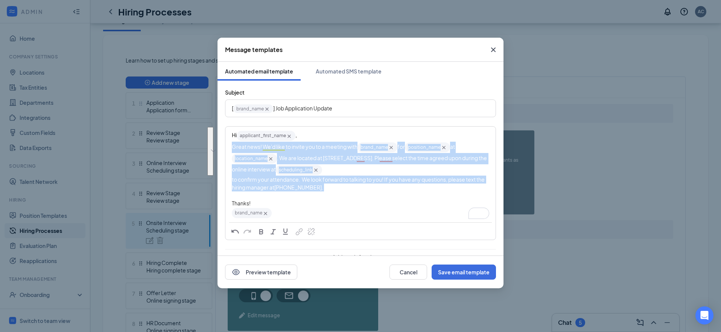
drag, startPoint x: 331, startPoint y: 192, endPoint x: 229, endPoint y: 145, distance: 112.3
click at [227, 144] on div "Hi applicant_first_name‌‌‌‌ {{applicant_first_name}} , Great news! We'd like to…" at bounding box center [360, 174] width 269 height 94
copy div "Great news! We'd like to invite you to a meeting with brand_name‌‌‌‌ {{brand_na…"
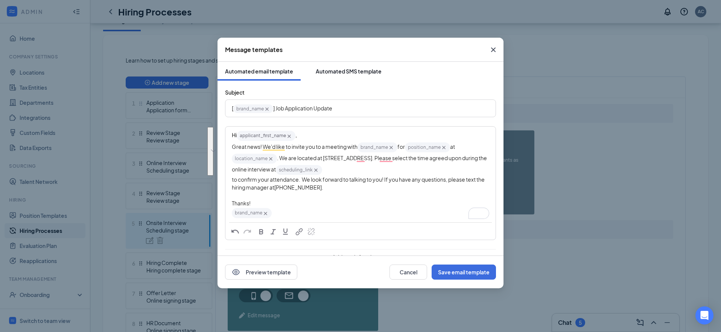
click at [358, 67] on button "Automated SMS template" at bounding box center [348, 71] width 81 height 19
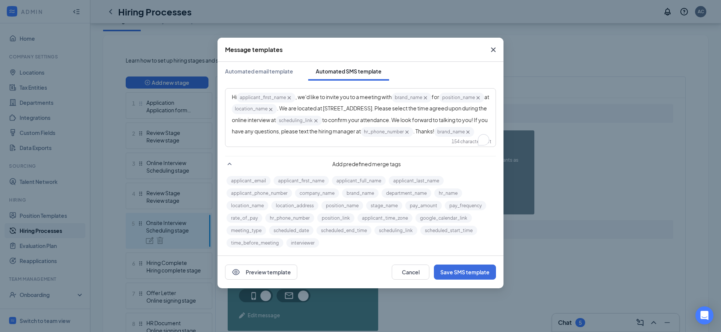
click at [404, 135] on icon "Cross" at bounding box center [407, 132] width 6 height 6
click at [261, 134] on span "to confirm your attendance. We look forward to talking to you! If you have any …" at bounding box center [360, 125] width 257 height 18
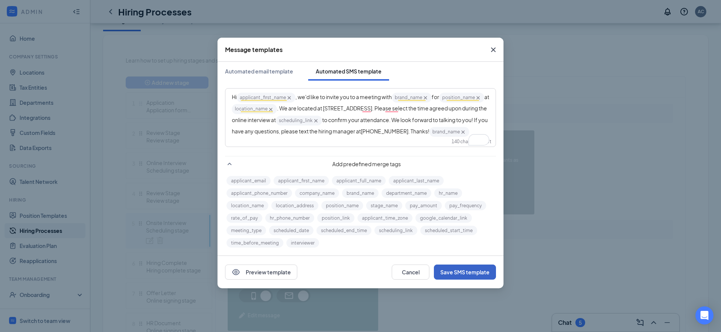
click at [473, 273] on button "Save SMS template" at bounding box center [465, 271] width 62 height 15
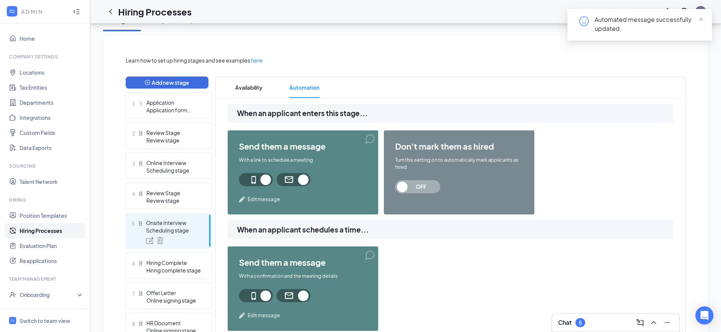
click at [262, 199] on span "Edit message" at bounding box center [264, 199] width 32 height 8
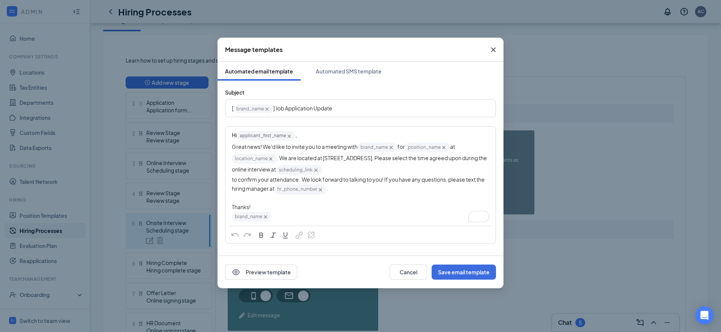
click at [322, 190] on icon "Cross" at bounding box center [320, 189] width 3 height 3
click at [451, 274] on button "Save email template" at bounding box center [464, 271] width 64 height 15
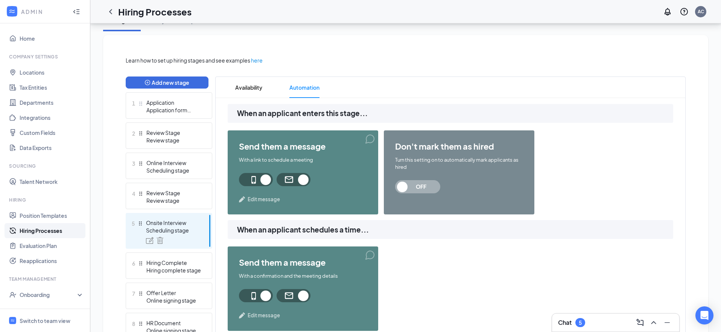
click at [263, 199] on span "Edit message" at bounding box center [264, 199] width 32 height 8
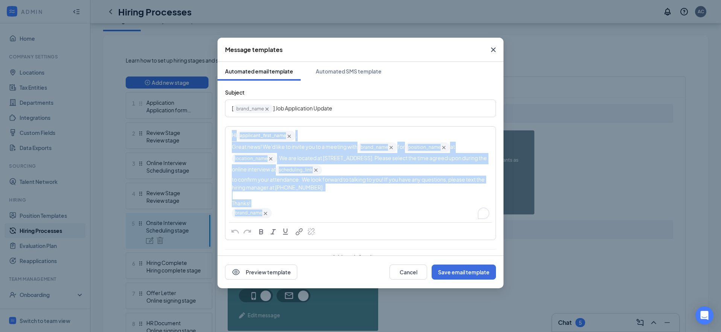
copy div "Hi applicant_first_name‌‌‌‌ {{applicant_first_name}} , Great news! We'd like to…"
click at [411, 271] on button "Cancel" at bounding box center [409, 271] width 38 height 15
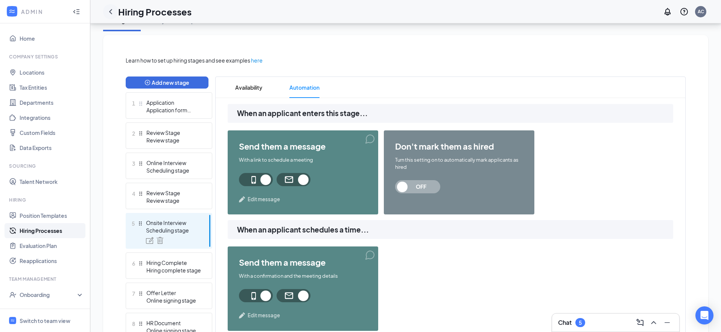
click at [112, 13] on icon "ChevronLeft" at bounding box center [110, 11] width 9 height 9
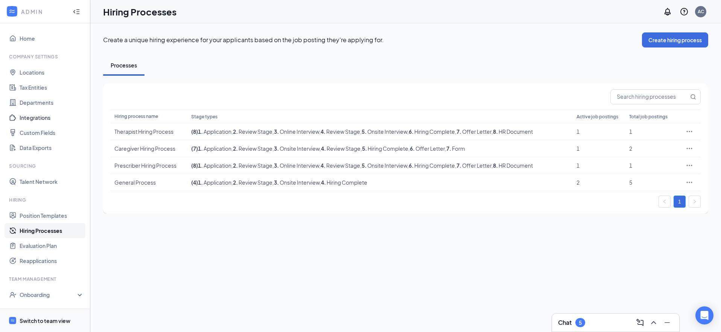
click at [58, 321] on div "Switch to team view" at bounding box center [45, 321] width 51 height 8
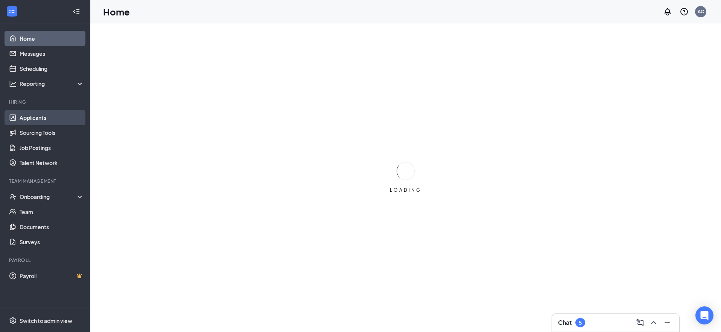
click at [38, 120] on link "Applicants" at bounding box center [52, 117] width 64 height 15
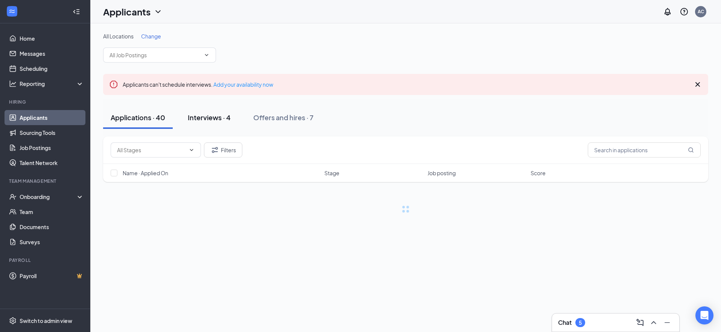
click at [208, 118] on div "Interviews · 4" at bounding box center [209, 117] width 43 height 9
click at [198, 118] on div "Interviews · 4" at bounding box center [209, 117] width 43 height 9
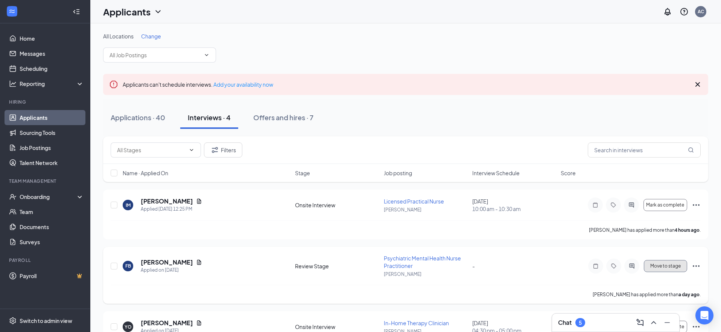
click at [660, 267] on span "Move to stage" at bounding box center [665, 265] width 30 height 5
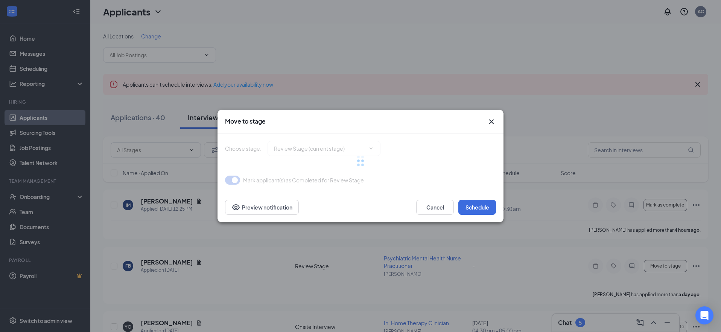
type input "Onsite Interview (next stage)"
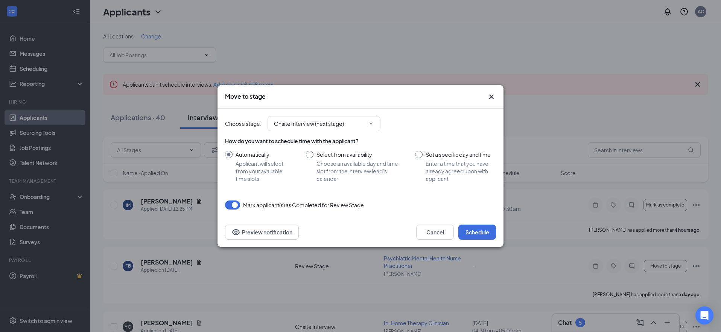
click at [420, 156] on input "Set a specific day and time Enter a time that you have already agreed upon with…" at bounding box center [455, 167] width 81 height 32
radio input "true"
radio input "false"
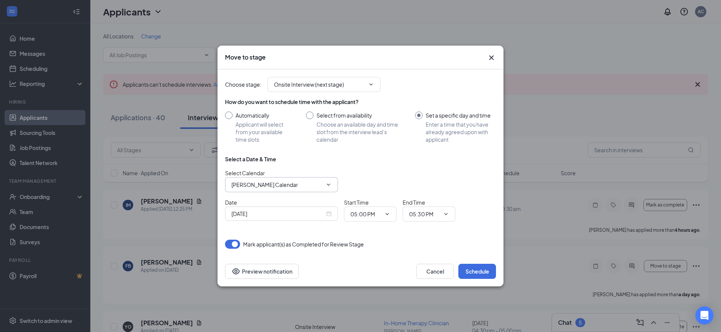
click at [300, 184] on input "Anne Canlas's Calendar" at bounding box center [276, 184] width 91 height 8
click at [294, 218] on div "Mathew Kiio's Calendar" at bounding box center [270, 216] width 67 height 8
type input "Mathew Kiio's Calendar"
click at [315, 213] on input "Sep 15, 2025" at bounding box center [277, 213] width 93 height 8
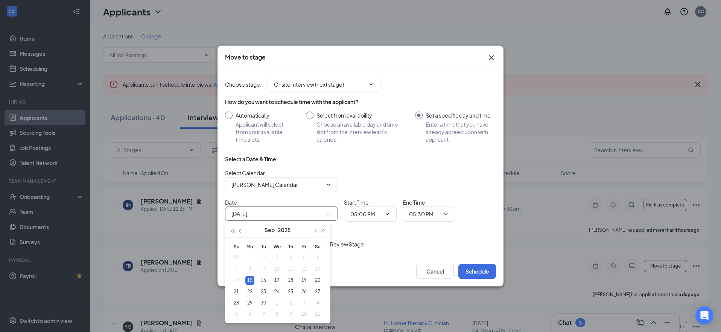
click at [327, 213] on div "Sep 15, 2025" at bounding box center [281, 213] width 100 height 8
type input "Sep 22, 2025"
click at [250, 291] on div "22" at bounding box center [249, 291] width 9 height 9
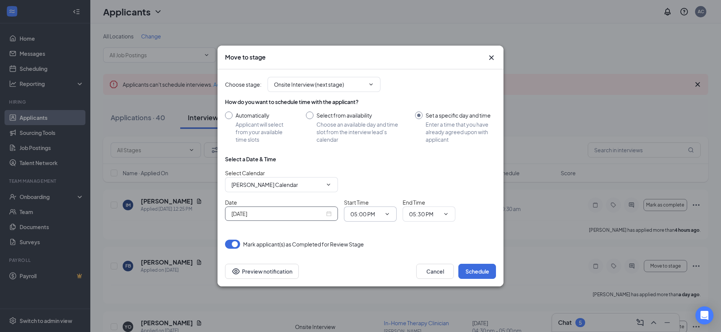
click at [358, 215] on input "05:00 PM" at bounding box center [365, 214] width 31 height 8
drag, startPoint x: 379, startPoint y: 154, endPoint x: 424, endPoint y: 216, distance: 76.0
click at [379, 154] on div "10:00 AM" at bounding box center [376, 153] width 41 height 8
type input "10:00 AM"
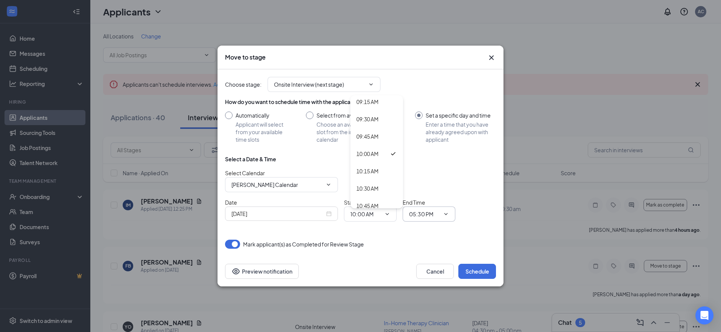
click at [424, 216] on input "05:30 PM" at bounding box center [424, 214] width 31 height 8
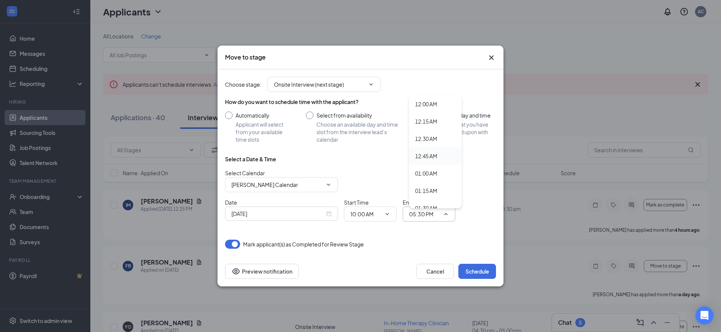
click at [415, 213] on input "05:30 PM" at bounding box center [424, 214] width 31 height 8
click at [423, 159] on div "10:30 AM" at bounding box center [426, 158] width 22 height 8
type input "10:30 AM"
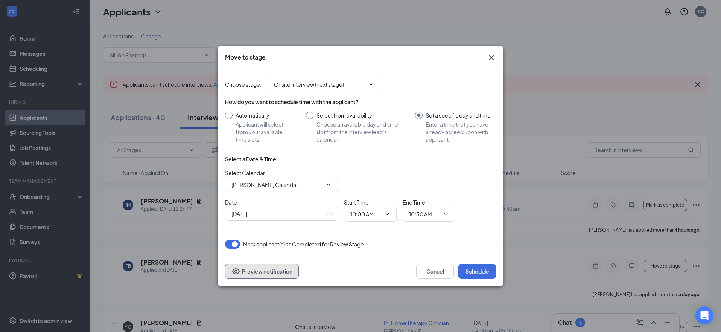
click at [289, 269] on button "Preview notification" at bounding box center [262, 270] width 74 height 15
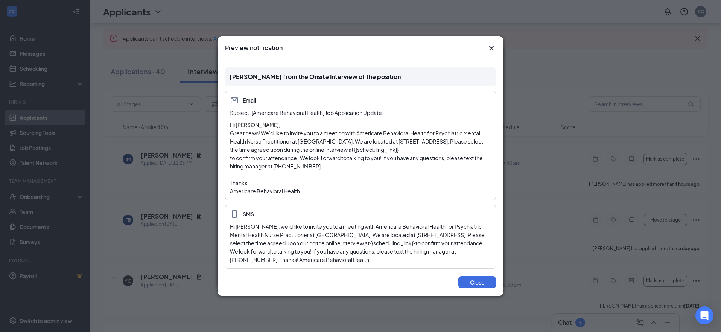
scroll to position [102, 0]
click at [464, 283] on button "Close" at bounding box center [477, 282] width 38 height 12
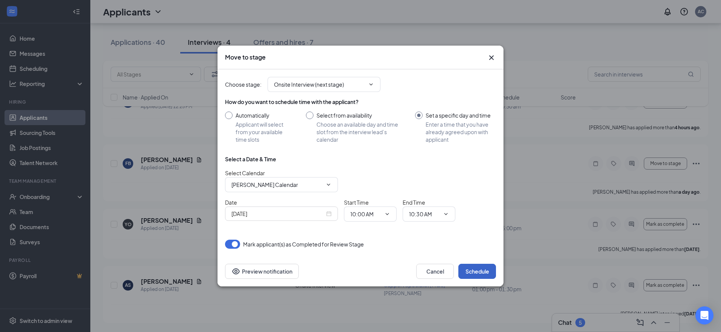
click at [470, 272] on button "Schedule" at bounding box center [477, 270] width 38 height 15
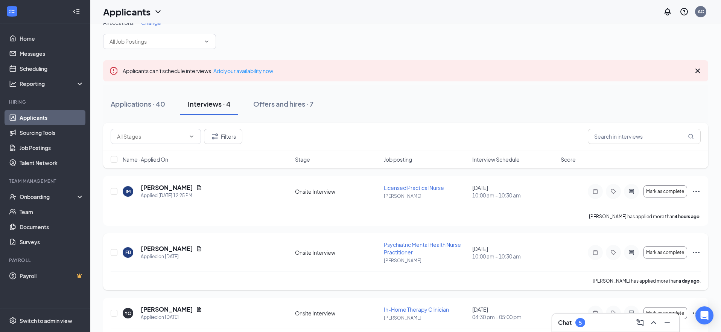
scroll to position [0, 0]
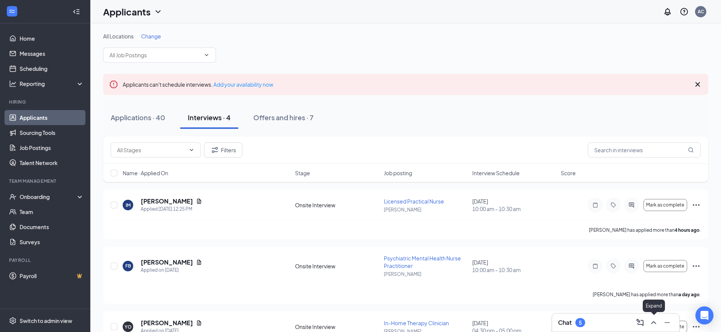
click at [651, 321] on icon "ChevronUp" at bounding box center [653, 322] width 9 height 9
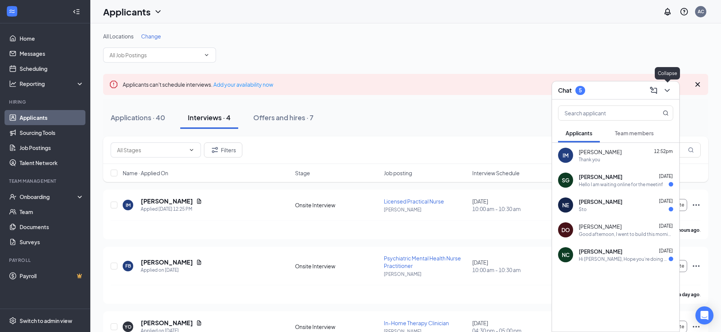
click at [666, 93] on icon "ChevronDown" at bounding box center [667, 90] width 9 height 9
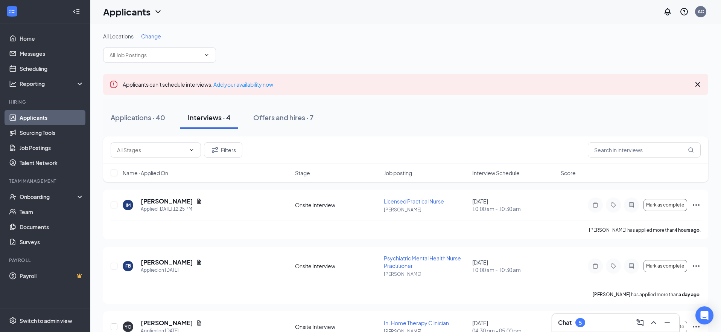
click at [375, 113] on div "Applications · 40 Interviews · 4 Offers and hires · 7" at bounding box center [405, 117] width 605 height 23
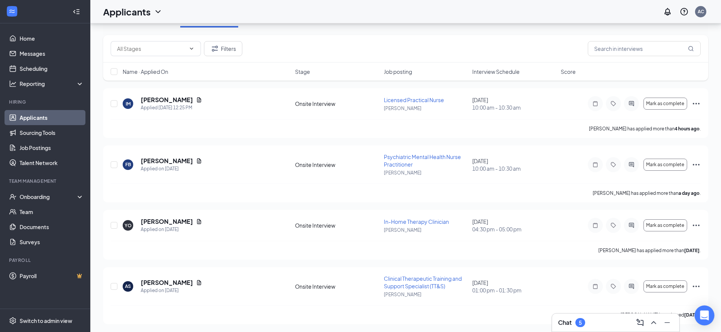
scroll to position [102, 0]
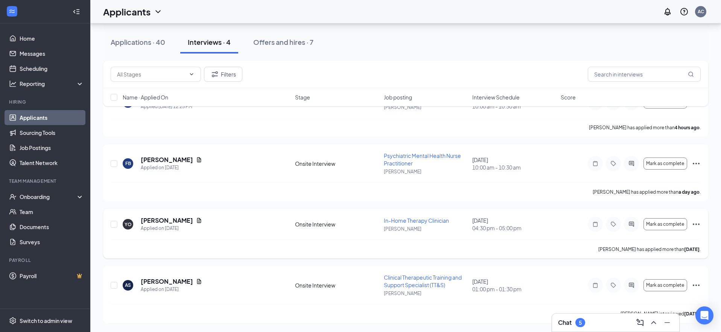
click at [695, 223] on icon "Ellipses" at bounding box center [696, 223] width 9 height 9
click at [557, 207] on div "IM Isabelle Matias Applied Today 12:25 PM Onsite Interview Licensed Practical N…" at bounding box center [405, 205] width 605 height 236
click at [597, 222] on icon "Note" at bounding box center [595, 224] width 9 height 6
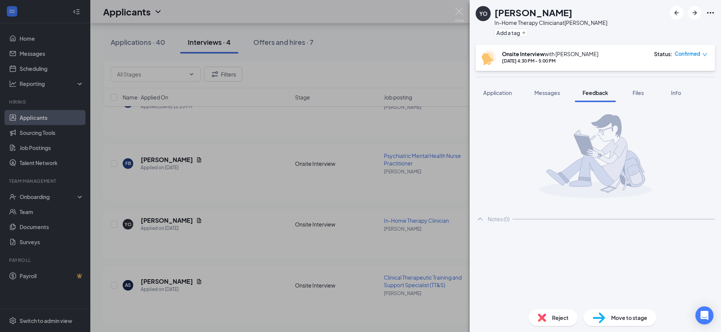
click at [699, 53] on span "Confirmed" at bounding box center [688, 54] width 26 height 8
click at [705, 54] on icon "down" at bounding box center [704, 54] width 5 height 5
click at [700, 54] on span "Confirmed" at bounding box center [688, 54] width 26 height 8
click at [704, 53] on icon "down" at bounding box center [704, 54] width 5 height 5
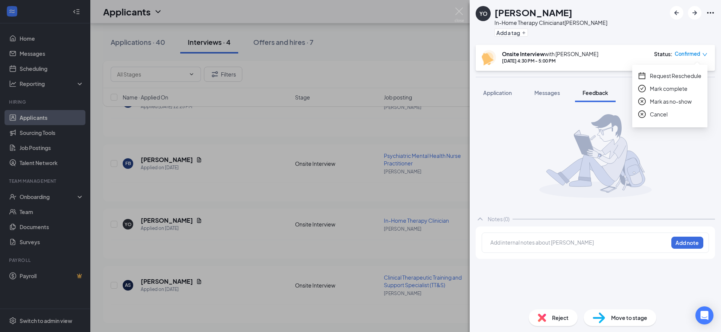
click at [673, 74] on span "Request Reschedule" at bounding box center [676, 76] width 52 height 8
click at [667, 75] on span "Request Reschedule" at bounding box center [676, 76] width 52 height 8
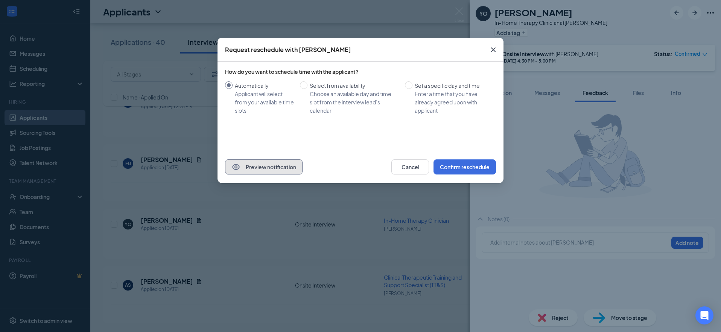
click at [279, 167] on button "Preview notification" at bounding box center [264, 166] width 78 height 15
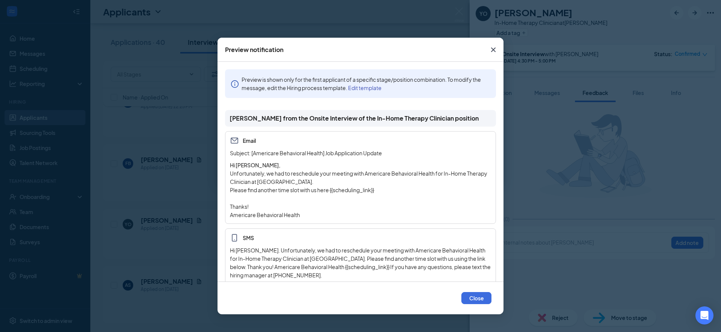
click at [495, 50] on icon "Cross" at bounding box center [493, 49] width 9 height 9
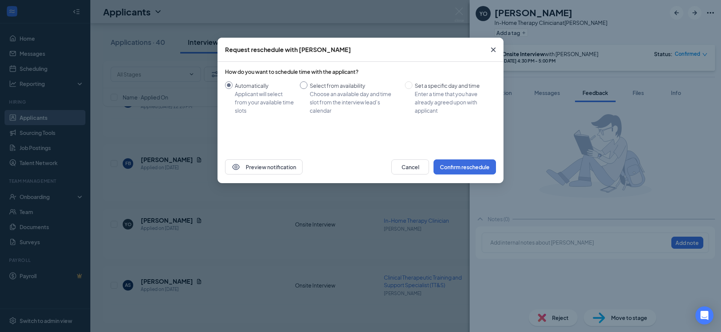
click at [335, 92] on div "Choose an available day and time slot from the interview lead’s calendar" at bounding box center [354, 102] width 89 height 25
click at [307, 89] on input "Select from availability Choose an available day and time slot from the intervi…" at bounding box center [304, 85] width 8 height 8
radio input "true"
radio input "false"
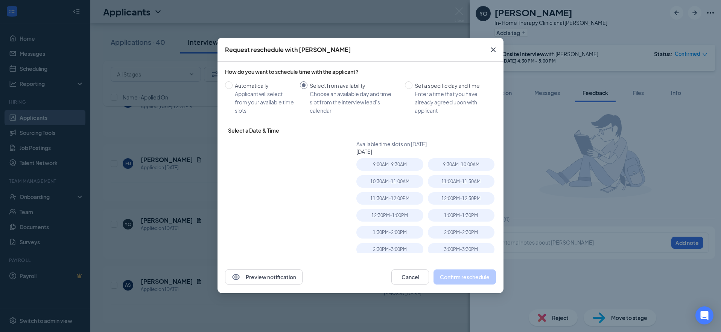
type input "Sep 17, 2025"
click at [273, 91] on div "Applicant will select from your available time slots" at bounding box center [264, 102] width 59 height 25
click at [233, 89] on input "Automatically Applicant will select from your available time slots" at bounding box center [229, 85] width 8 height 8
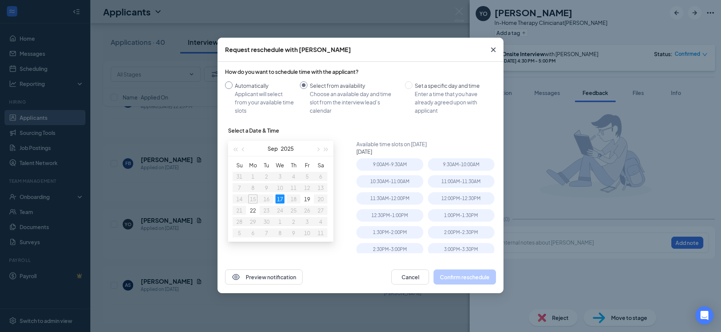
radio input "true"
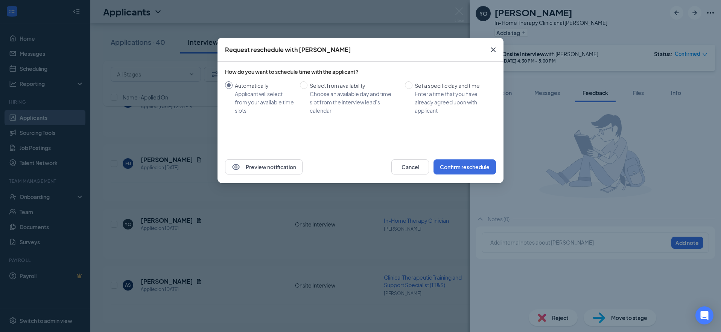
radio input "false"
click at [424, 94] on div "Enter a time that you have already agreed upon with applicant" at bounding box center [452, 102] width 75 height 25
click at [412, 89] on input "Set a specific day and time Enter a time that you have already agreed upon with…" at bounding box center [409, 85] width 8 height 8
radio input "true"
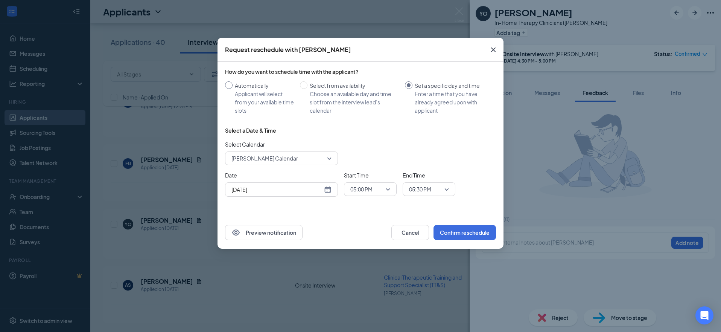
click at [277, 91] on div "Applicant will select from your available time slots" at bounding box center [264, 102] width 59 height 25
click at [233, 89] on input "Automatically Applicant will select from your available time slots" at bounding box center [229, 85] width 8 height 8
radio input "true"
radio input "false"
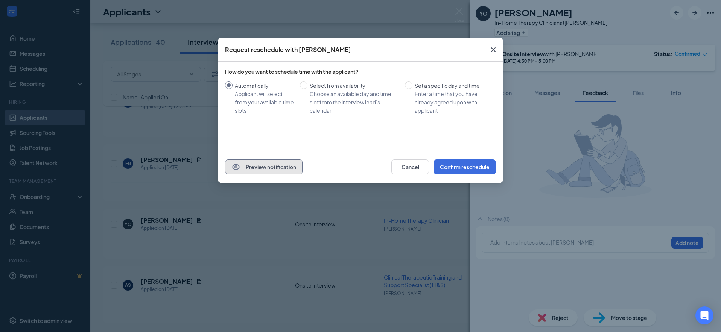
click at [272, 164] on button "Preview notification" at bounding box center [264, 166] width 78 height 15
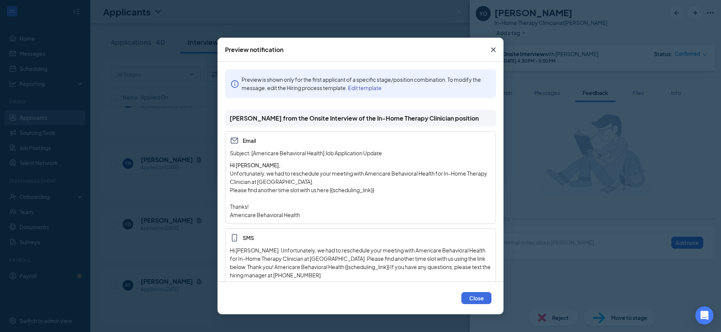
click at [490, 51] on icon "Cross" at bounding box center [493, 49] width 9 height 9
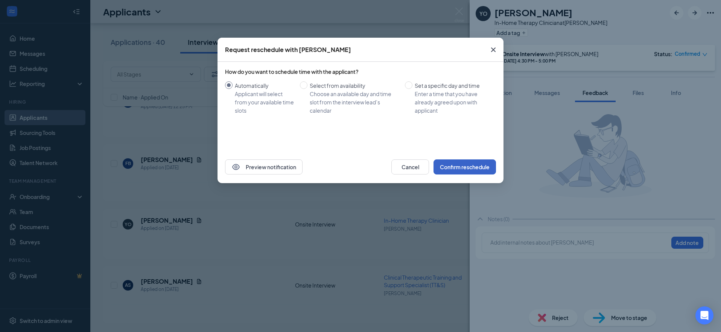
click at [467, 168] on button "Confirm reschedule" at bounding box center [465, 166] width 62 height 15
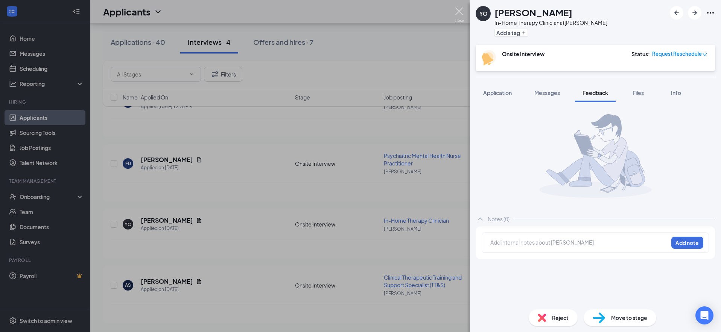
click at [461, 10] on img at bounding box center [459, 15] width 9 height 15
